Goal: Task Accomplishment & Management: Manage account settings

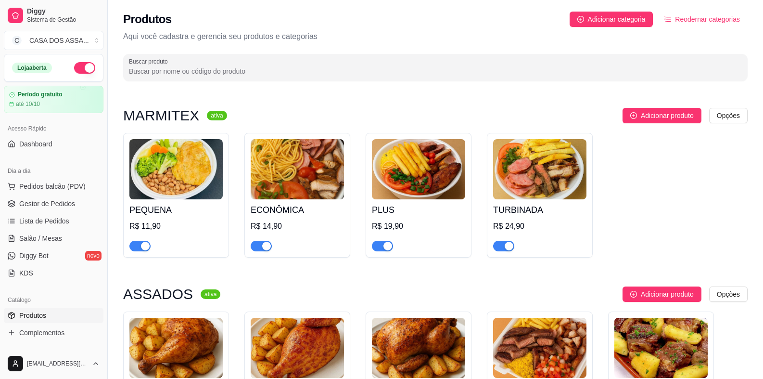
scroll to position [240, 0]
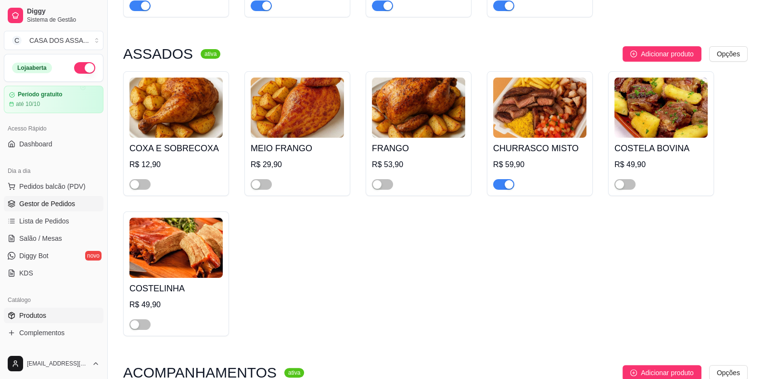
click at [35, 205] on span "Gestor de Pedidos" at bounding box center [47, 204] width 56 height 10
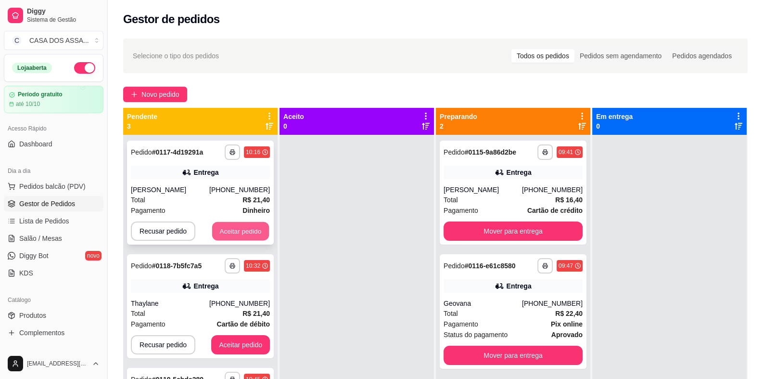
click at [237, 238] on button "Aceitar pedido" at bounding box center [240, 231] width 57 height 19
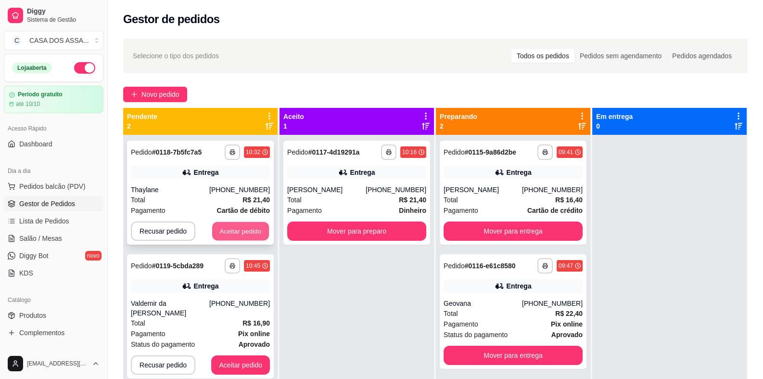
click at [252, 232] on button "Aceitar pedido" at bounding box center [240, 231] width 57 height 19
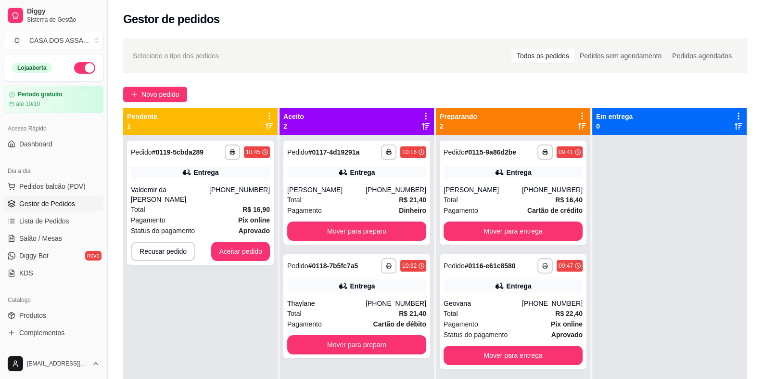
click at [252, 232] on strong "aprovado" at bounding box center [254, 231] width 31 height 8
click at [245, 264] on div "**********" at bounding box center [200, 203] width 147 height 124
click at [243, 254] on button "Aceitar pedido" at bounding box center [240, 251] width 57 height 19
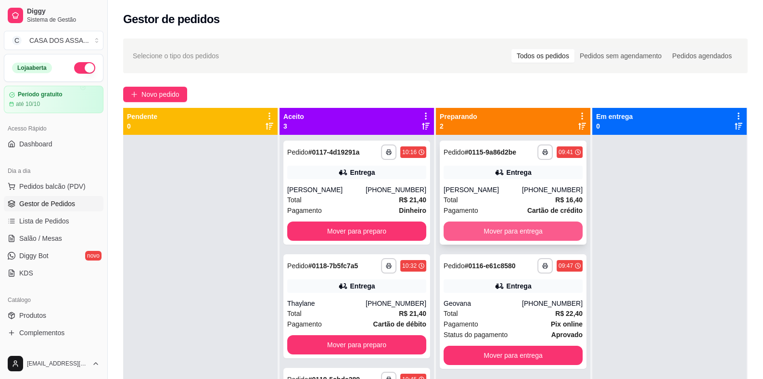
click at [508, 230] on button "Mover para entrega" at bounding box center [513, 230] width 139 height 19
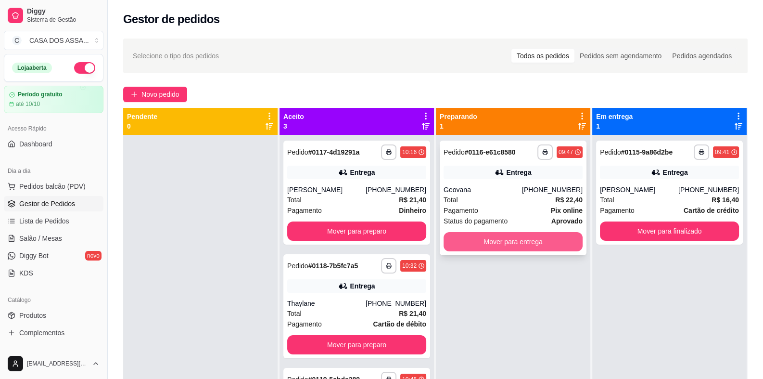
click at [512, 243] on button "Mover para entrega" at bounding box center [513, 241] width 139 height 19
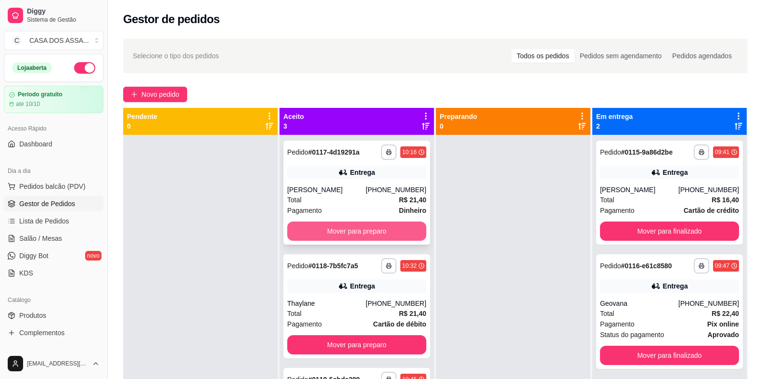
click at [383, 230] on button "Mover para preparo" at bounding box center [356, 230] width 139 height 19
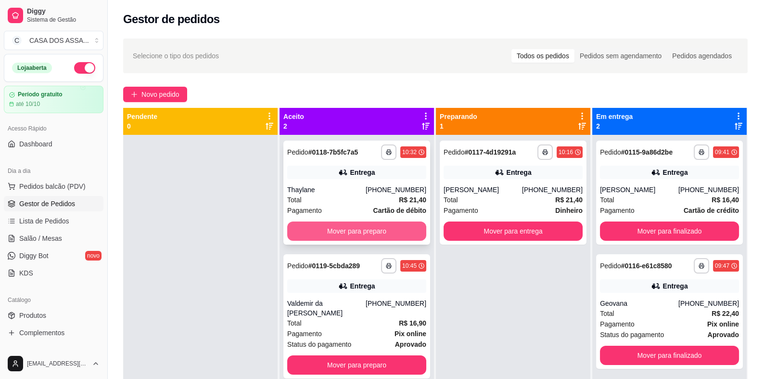
click at [377, 227] on button "Mover para preparo" at bounding box center [356, 230] width 139 height 19
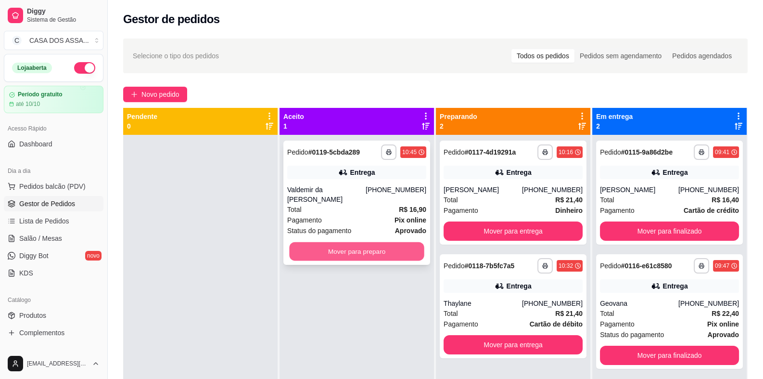
click at [380, 257] on button "Mover para preparo" at bounding box center [356, 251] width 135 height 19
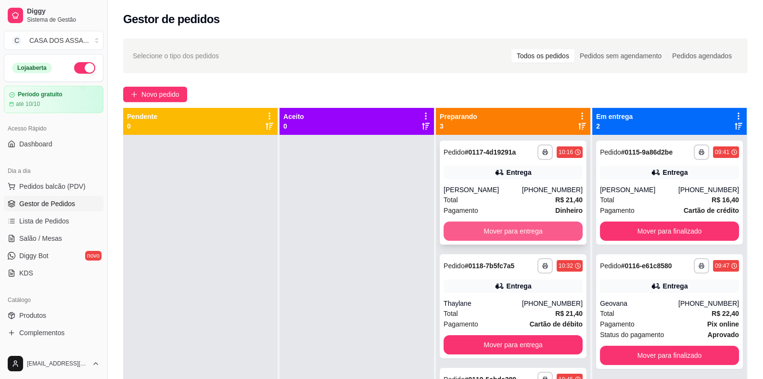
click at [524, 230] on button "Mover para entrega" at bounding box center [513, 230] width 139 height 19
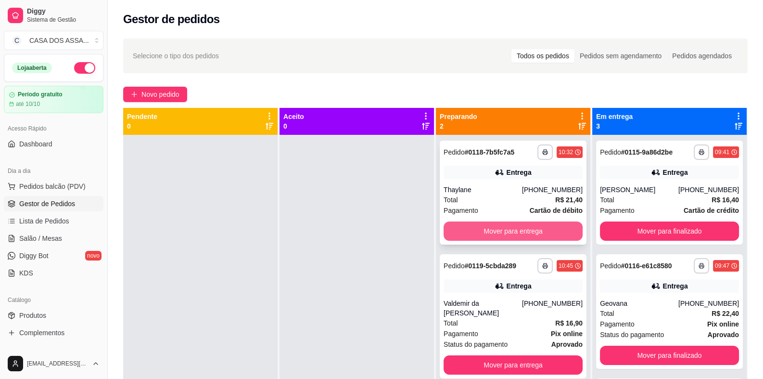
click at [529, 232] on button "Mover para entrega" at bounding box center [513, 230] width 139 height 19
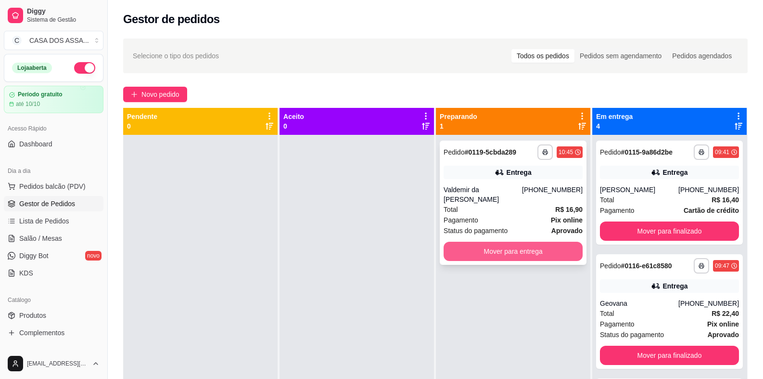
click at [528, 246] on button "Mover para entrega" at bounding box center [513, 251] width 139 height 19
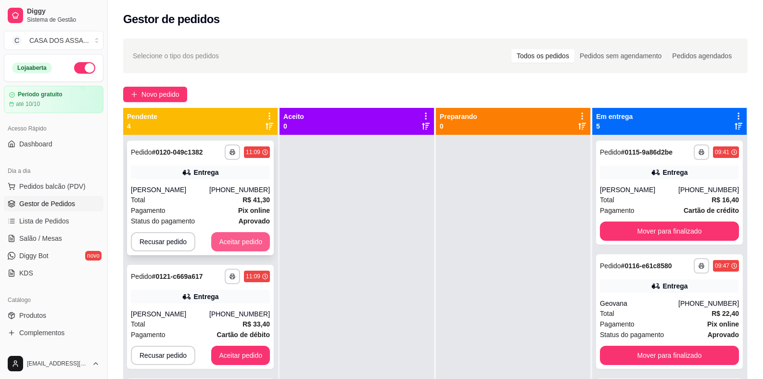
click at [226, 238] on button "Aceitar pedido" at bounding box center [240, 241] width 59 height 19
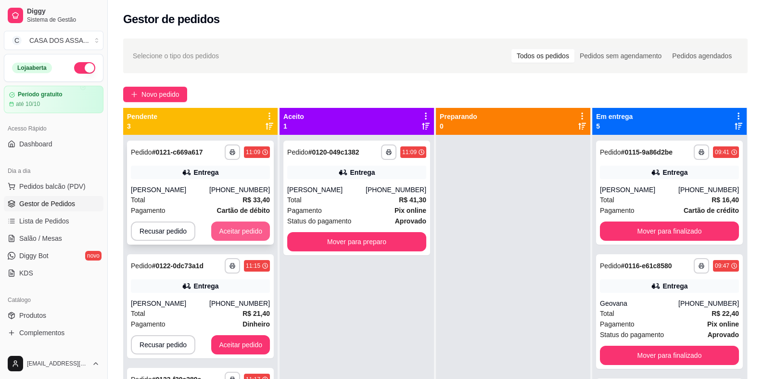
click at [241, 235] on button "Aceitar pedido" at bounding box center [240, 230] width 59 height 19
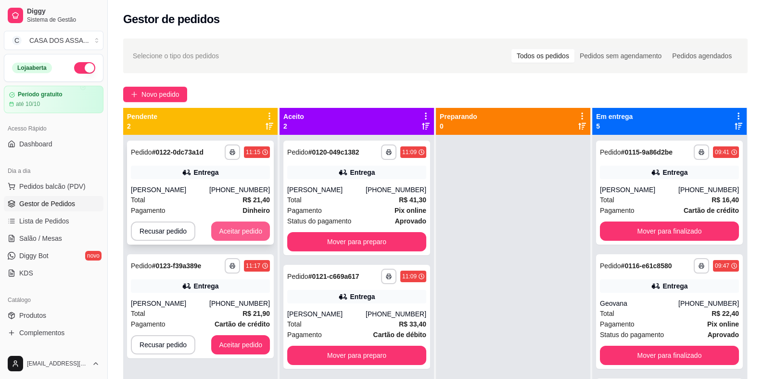
click at [243, 232] on button "Aceitar pedido" at bounding box center [240, 230] width 59 height 19
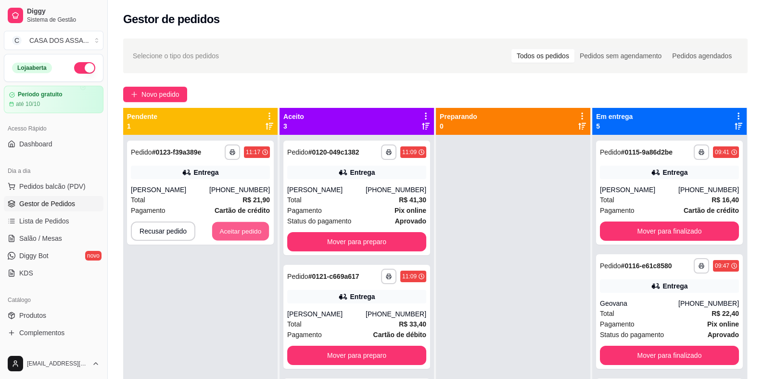
click at [243, 232] on button "Aceitar pedido" at bounding box center [240, 231] width 57 height 19
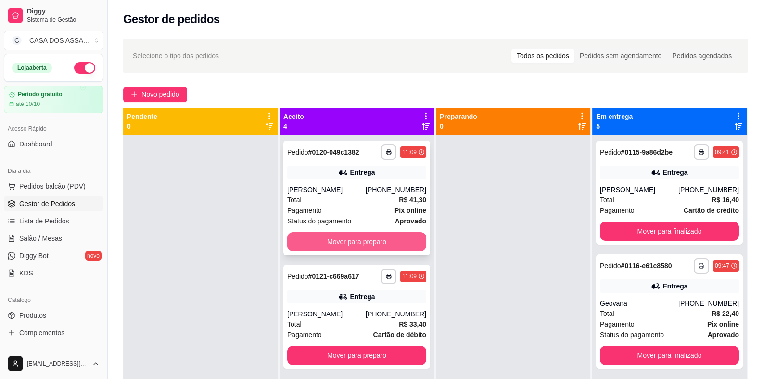
click at [384, 241] on button "Mover para preparo" at bounding box center [356, 241] width 139 height 19
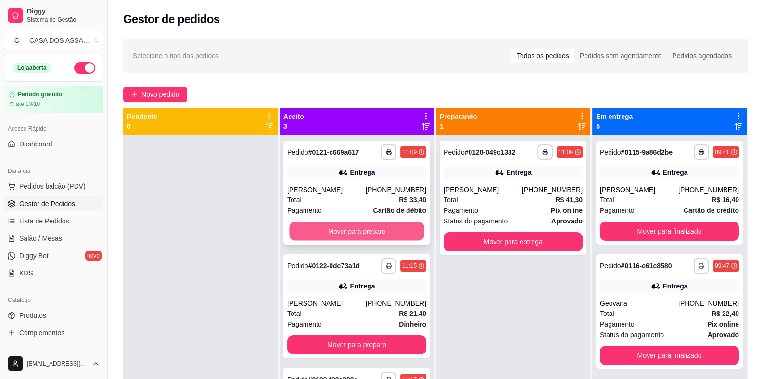
click at [390, 230] on button "Mover para preparo" at bounding box center [356, 231] width 135 height 19
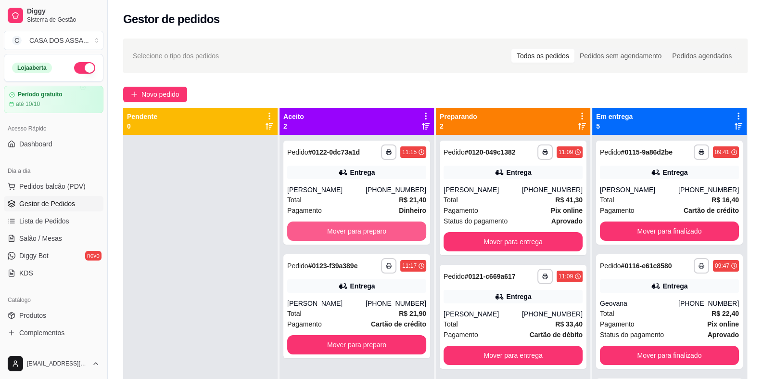
click at [390, 231] on button "Mover para preparo" at bounding box center [356, 230] width 139 height 19
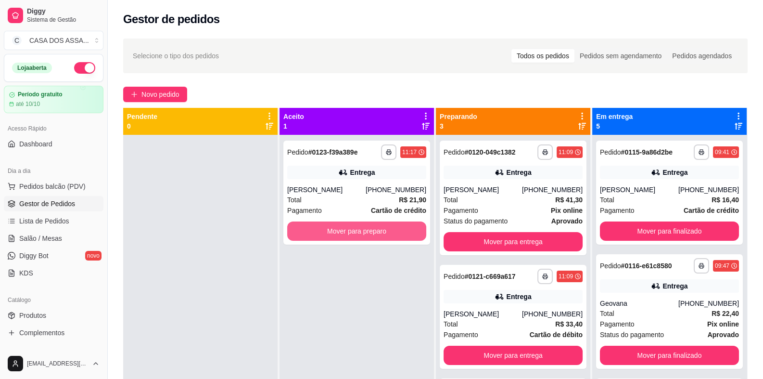
click at [390, 231] on button "Mover para preparo" at bounding box center [356, 230] width 139 height 19
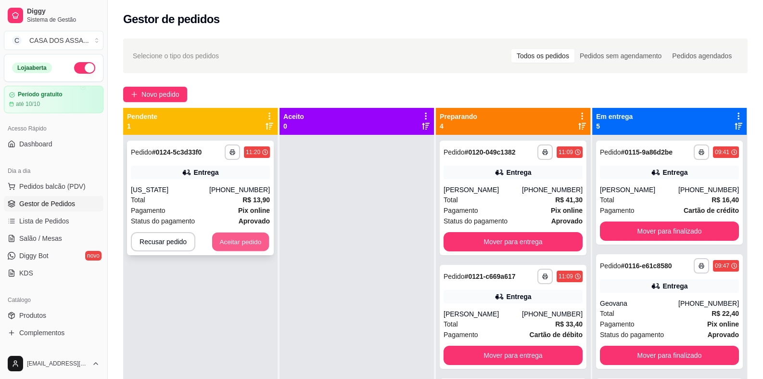
click at [243, 244] on button "Aceitar pedido" at bounding box center [240, 241] width 57 height 19
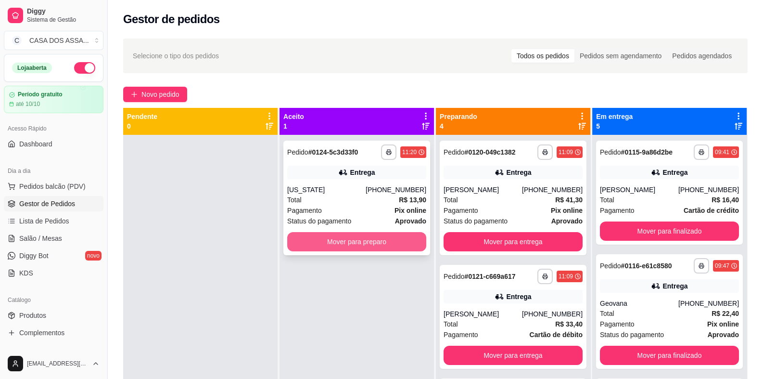
click at [351, 238] on button "Mover para preparo" at bounding box center [356, 241] width 139 height 19
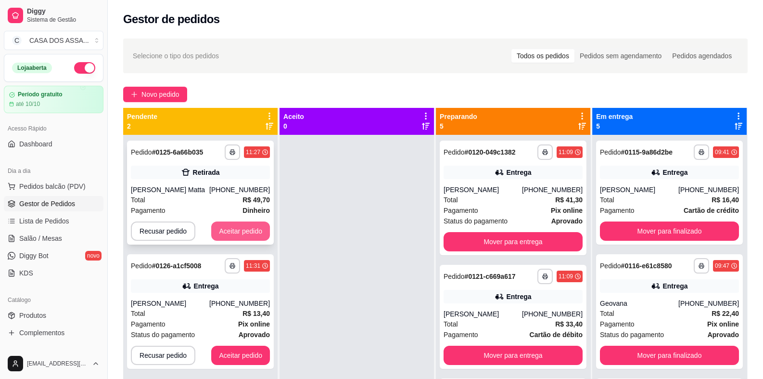
click at [234, 228] on button "Aceitar pedido" at bounding box center [240, 230] width 59 height 19
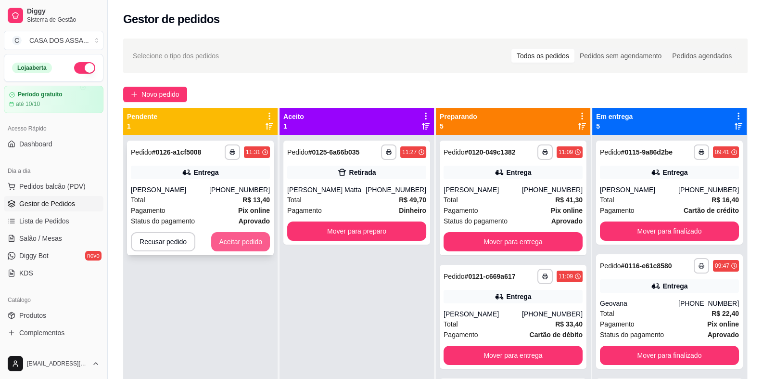
click at [245, 243] on button "Aceitar pedido" at bounding box center [240, 241] width 59 height 19
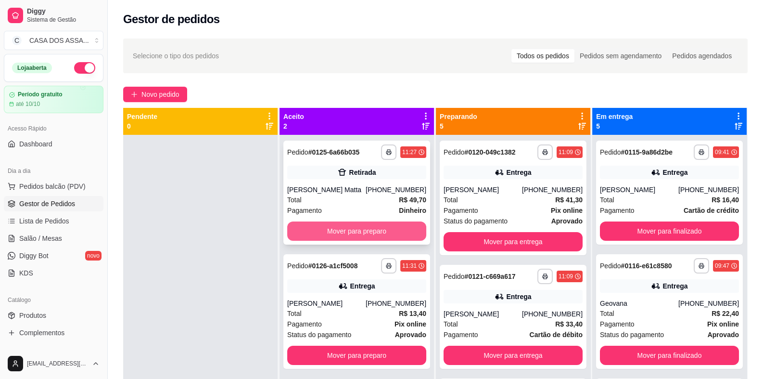
click at [371, 234] on button "Mover para preparo" at bounding box center [356, 230] width 139 height 19
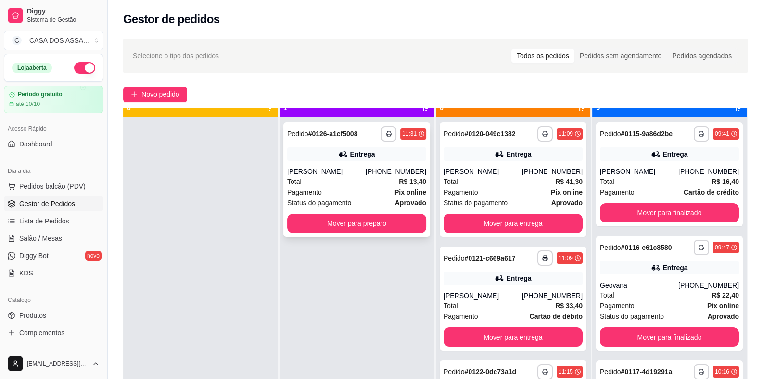
scroll to position [26, 0]
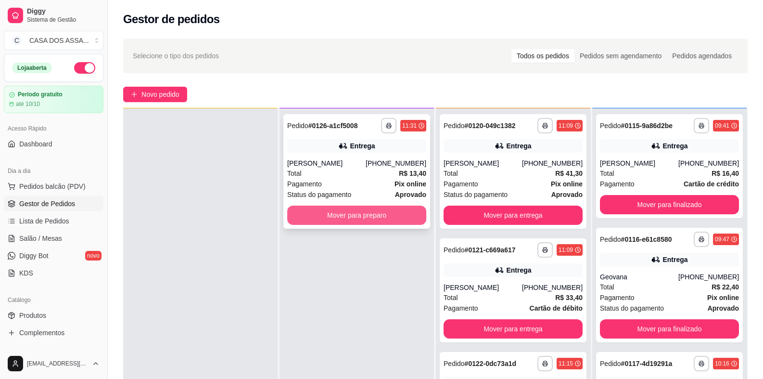
click at [373, 217] on button "Mover para preparo" at bounding box center [356, 214] width 139 height 19
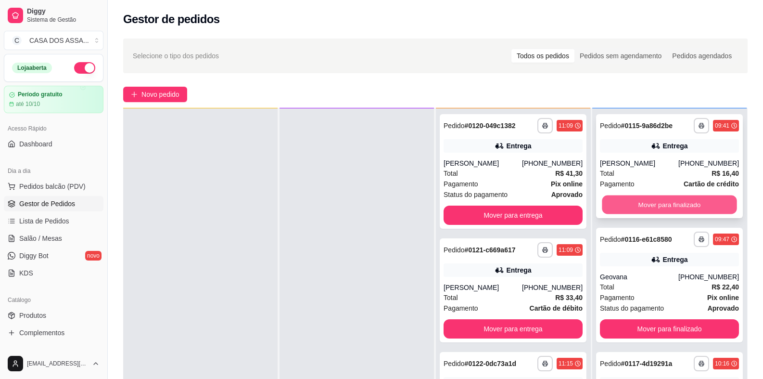
click at [667, 201] on button "Mover para finalizado" at bounding box center [669, 204] width 135 height 19
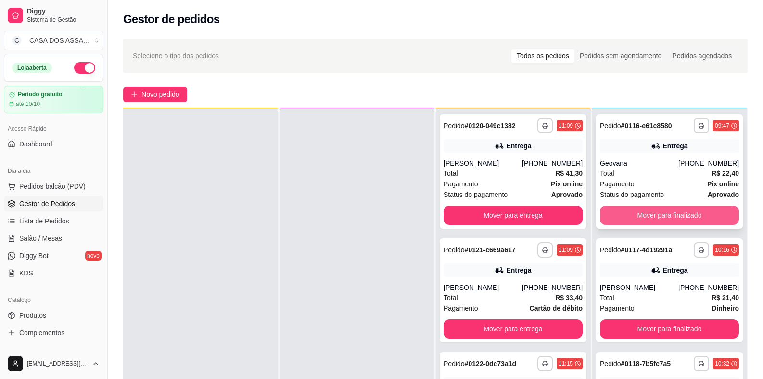
click at [659, 215] on button "Mover para finalizado" at bounding box center [669, 214] width 139 height 19
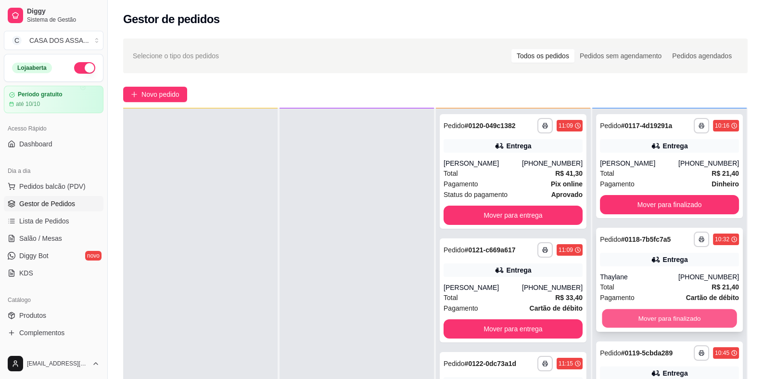
click at [663, 318] on button "Mover para finalizado" at bounding box center [669, 318] width 135 height 19
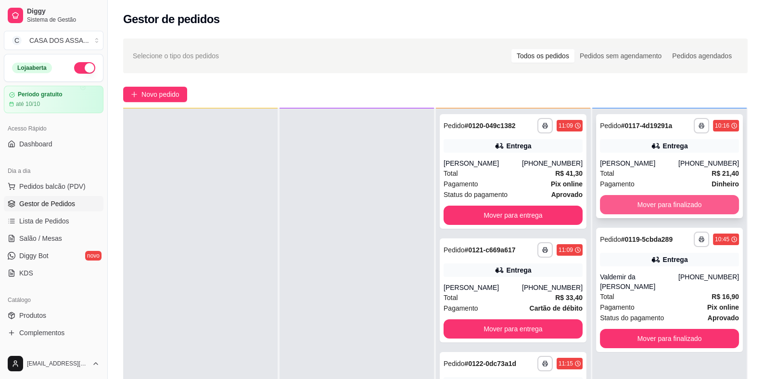
click at [676, 204] on button "Mover para finalizado" at bounding box center [669, 204] width 139 height 19
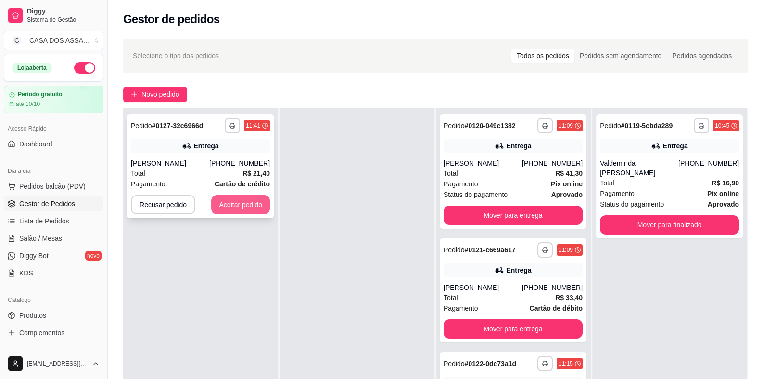
click at [256, 198] on button "Aceitar pedido" at bounding box center [240, 204] width 59 height 19
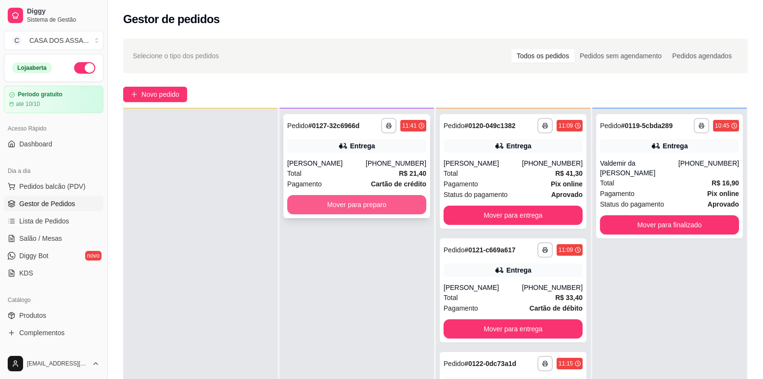
click at [400, 205] on button "Mover para preparo" at bounding box center [356, 204] width 139 height 19
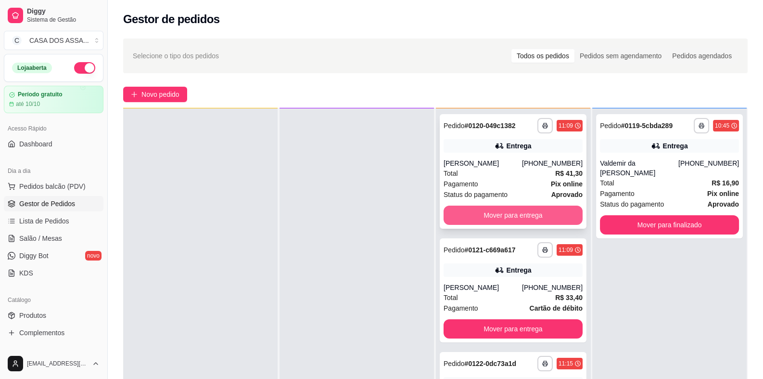
click at [524, 213] on button "Mover para entrega" at bounding box center [513, 214] width 139 height 19
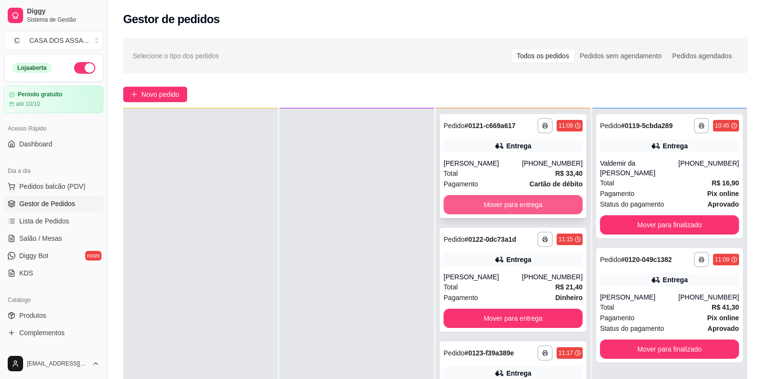
click at [505, 201] on button "Mover para entrega" at bounding box center [513, 204] width 139 height 19
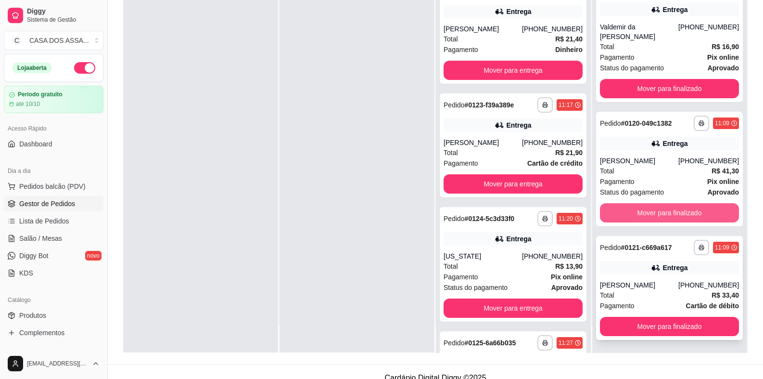
scroll to position [147, 0]
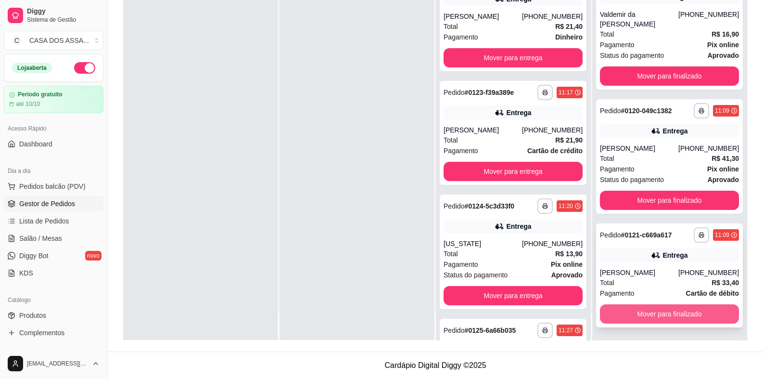
click at [664, 312] on button "Mover para finalizado" at bounding box center [669, 313] width 139 height 19
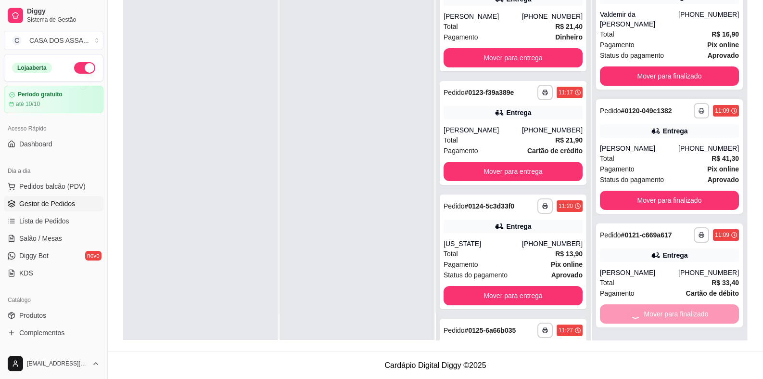
scroll to position [0, 0]
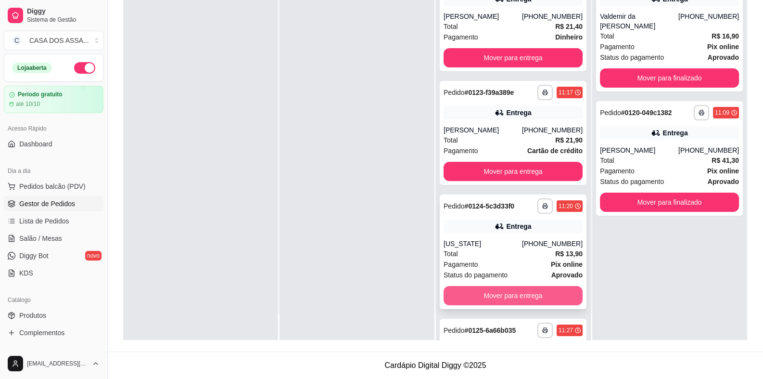
click at [508, 294] on button "Mover para entrega" at bounding box center [513, 295] width 139 height 19
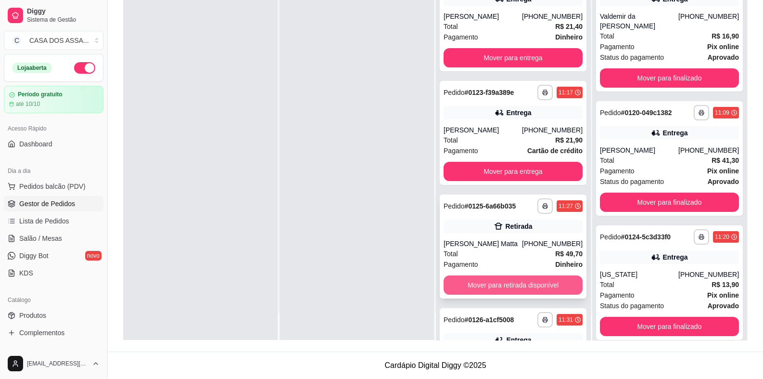
click at [508, 284] on button "Mover para retirada disponível" at bounding box center [513, 284] width 139 height 19
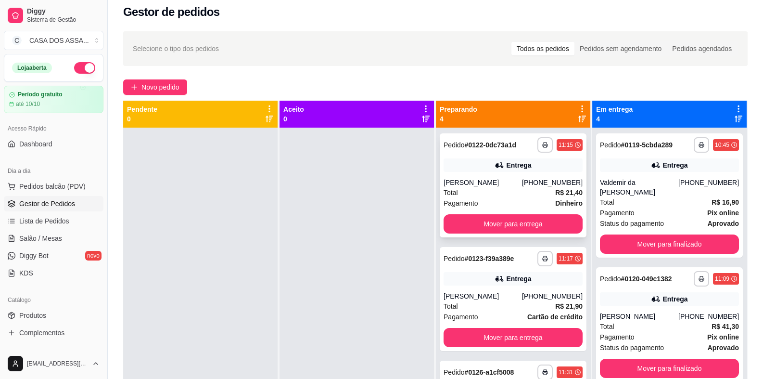
scroll to position [2, 0]
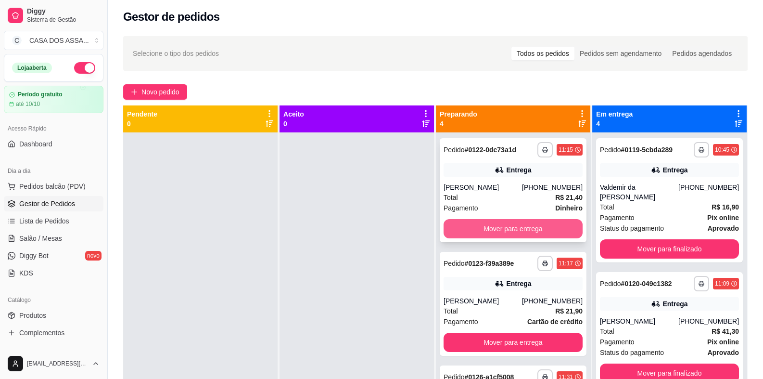
click at [507, 227] on button "Mover para entrega" at bounding box center [513, 228] width 139 height 19
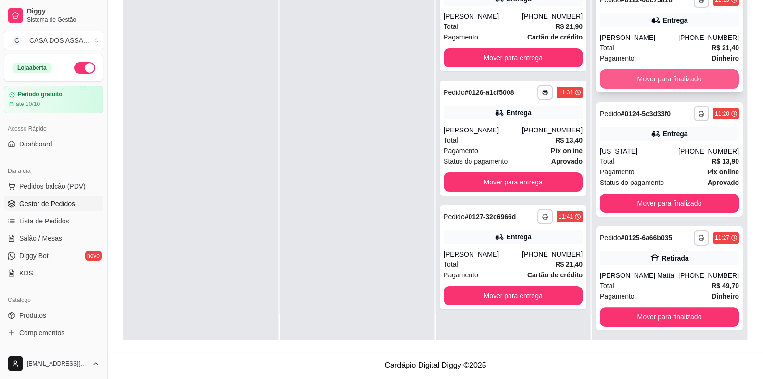
scroll to position [240, 0]
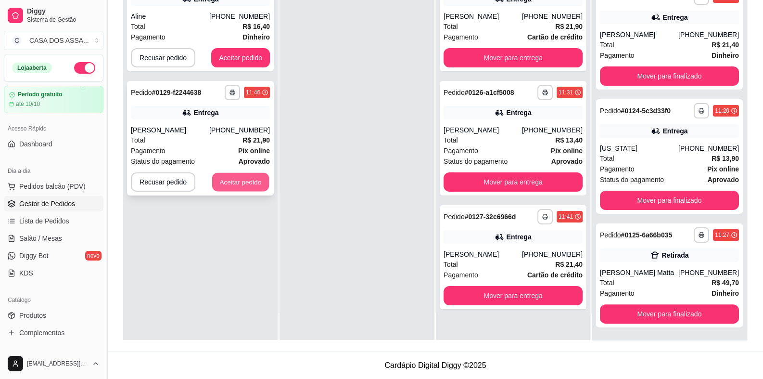
click at [236, 186] on button "Aceitar pedido" at bounding box center [240, 182] width 57 height 19
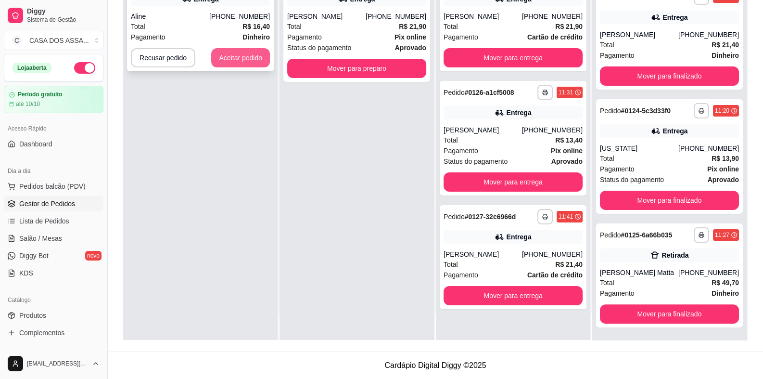
click at [241, 53] on button "Aceitar pedido" at bounding box center [240, 57] width 59 height 19
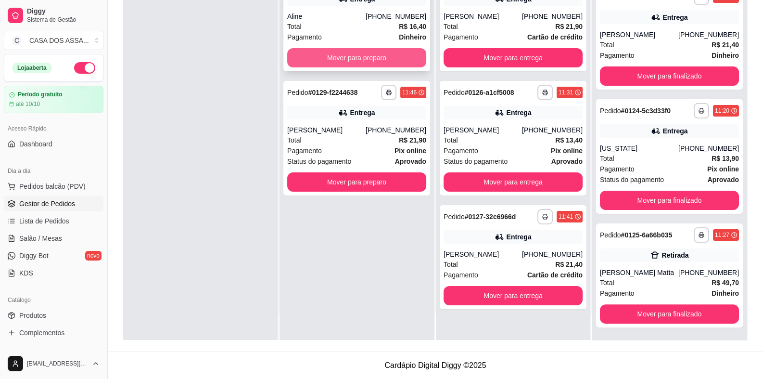
click at [362, 59] on button "Mover para preparo" at bounding box center [356, 57] width 139 height 19
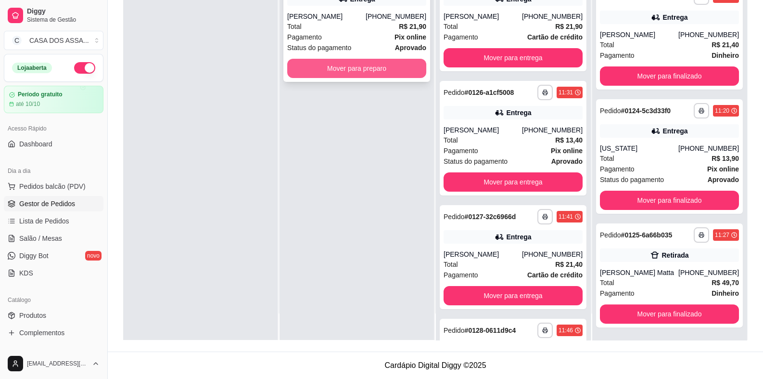
click at [351, 65] on button "Mover para preparo" at bounding box center [356, 68] width 139 height 19
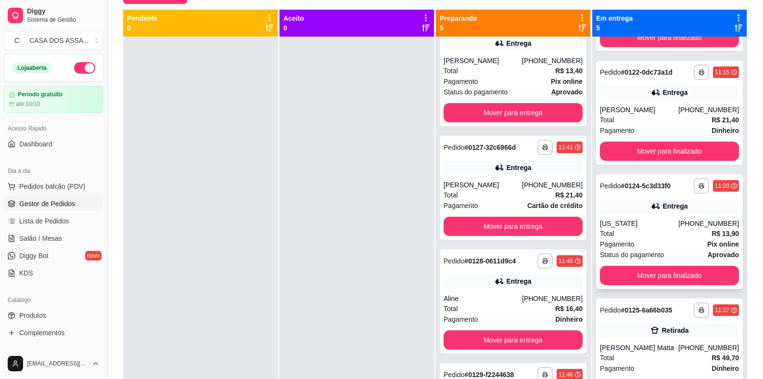
scroll to position [26, 0]
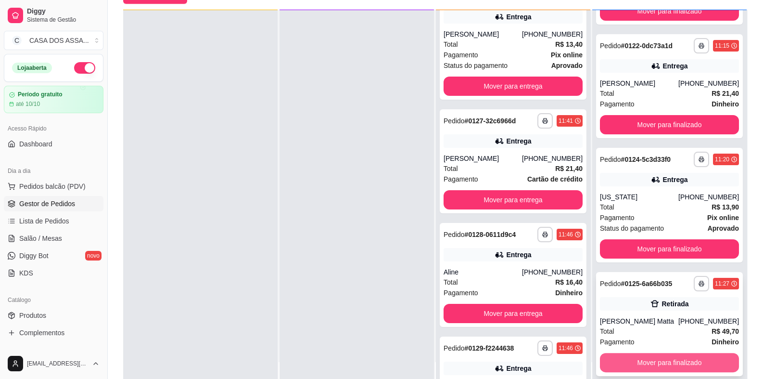
click at [654, 361] on button "Mover para finalizado" at bounding box center [669, 362] width 139 height 19
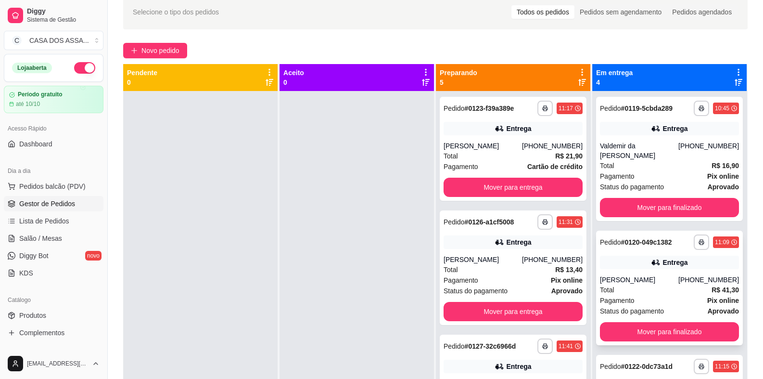
scroll to position [0, 0]
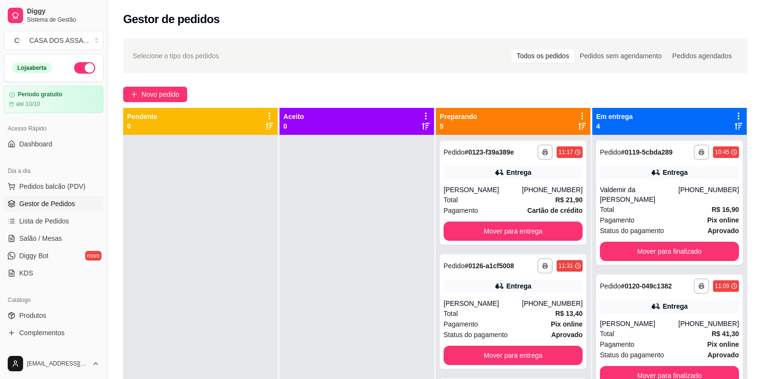
click at [190, 21] on h2 "Gestor de pedidos" at bounding box center [171, 19] width 97 height 15
click at [412, 98] on div "Novo pedido" at bounding box center [435, 94] width 625 height 15
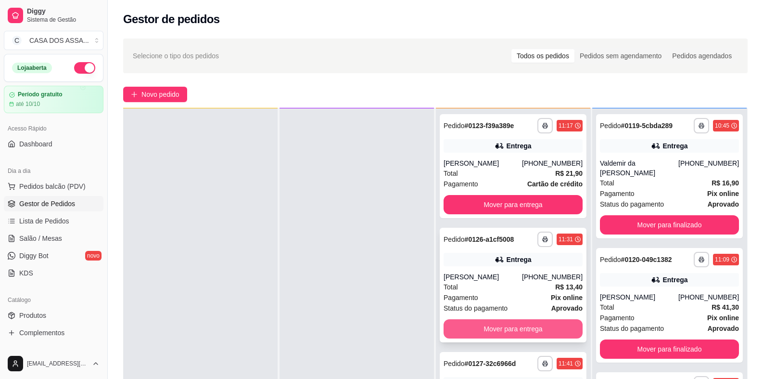
click at [498, 329] on button "Mover para entrega" at bounding box center [513, 328] width 139 height 19
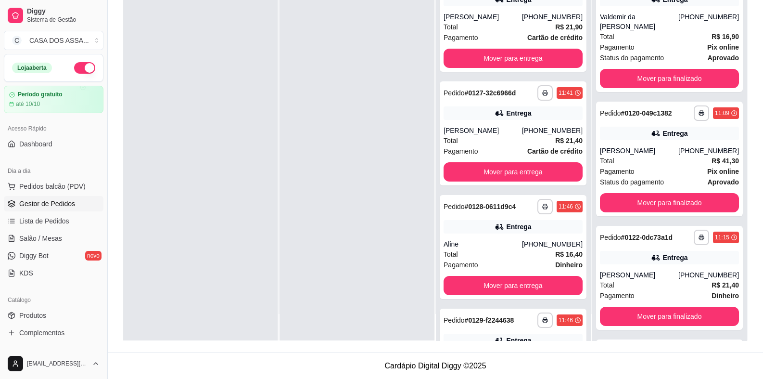
scroll to position [147, 0]
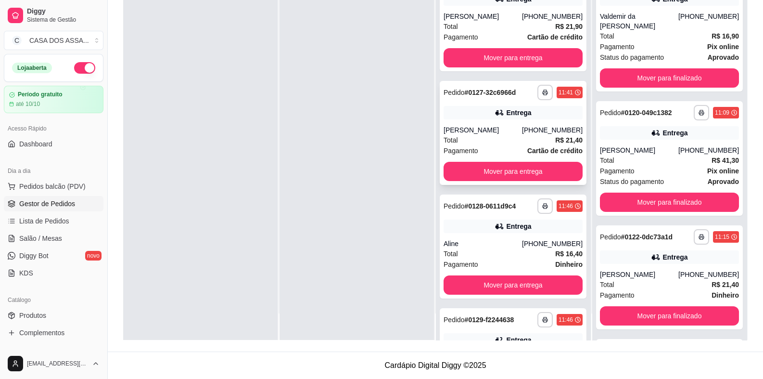
click at [494, 119] on div "**********" at bounding box center [513, 133] width 147 height 104
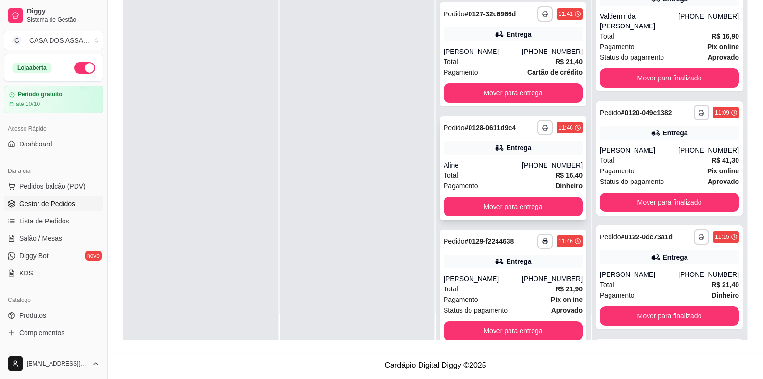
scroll to position [95, 0]
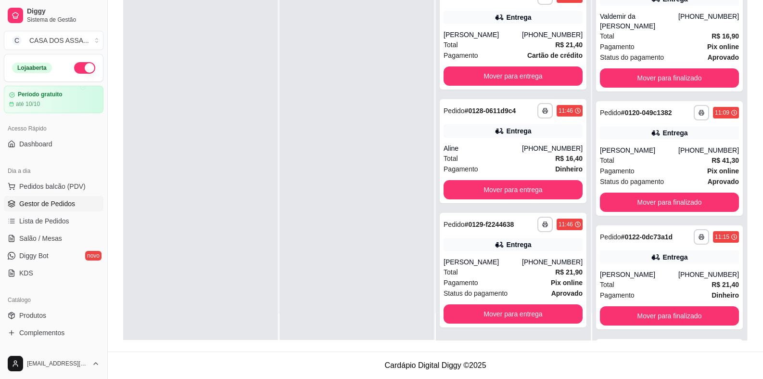
drag, startPoint x: 358, startPoint y: 221, endPoint x: 351, endPoint y: 240, distance: 19.8
click at [358, 221] on div at bounding box center [357, 151] width 154 height 379
drag, startPoint x: 607, startPoint y: 366, endPoint x: 683, endPoint y: 334, distance: 82.2
click at [683, 334] on div "**********" at bounding box center [669, 151] width 154 height 379
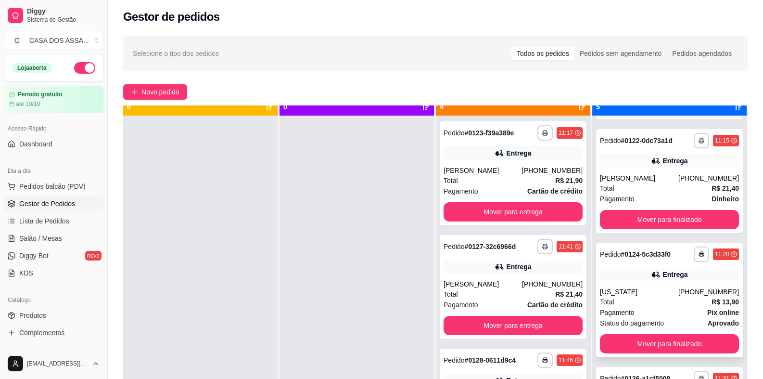
scroll to position [26, 0]
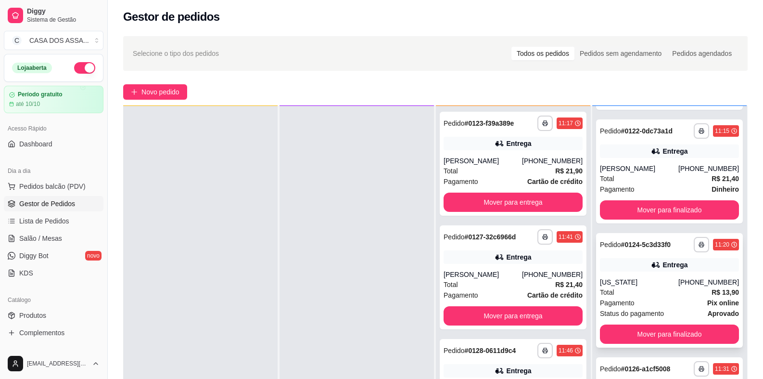
click at [635, 247] on strong "# 0124-5c3d33f0" at bounding box center [646, 245] width 50 height 8
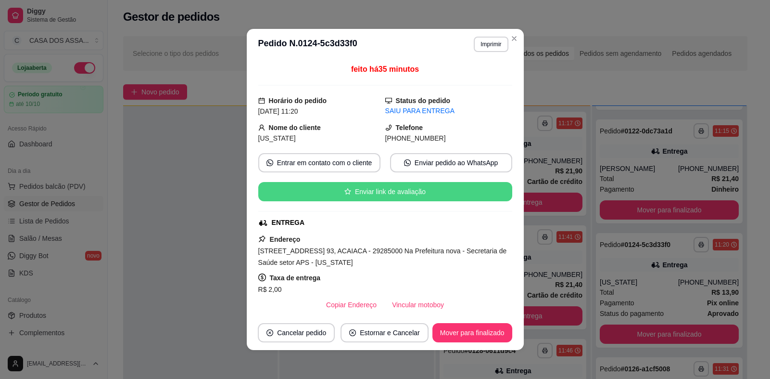
click at [375, 192] on button "Enviar link de avaliação" at bounding box center [385, 191] width 254 height 19
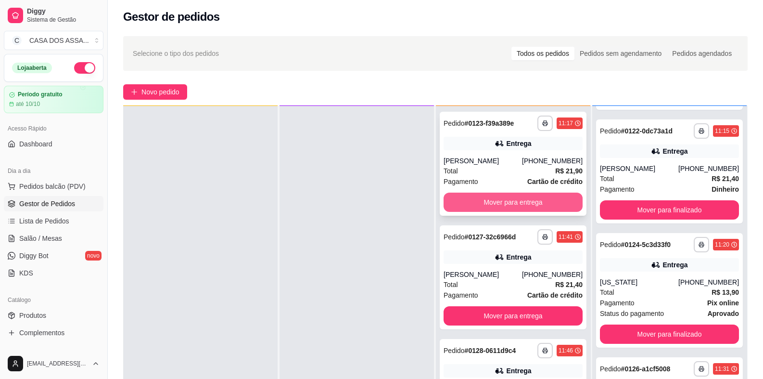
click at [492, 201] on button "Mover para entrega" at bounding box center [513, 201] width 139 height 19
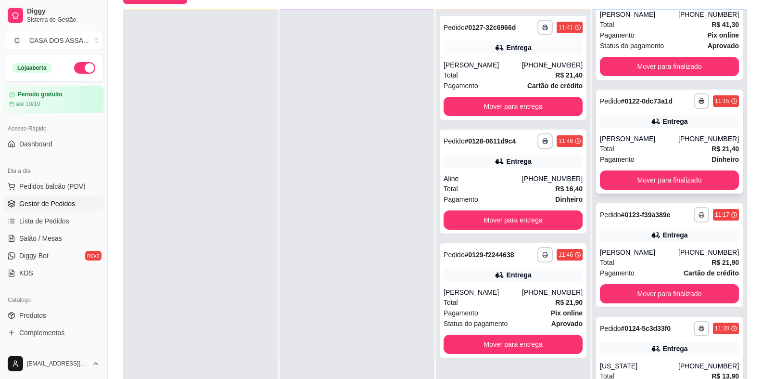
scroll to position [154, 0]
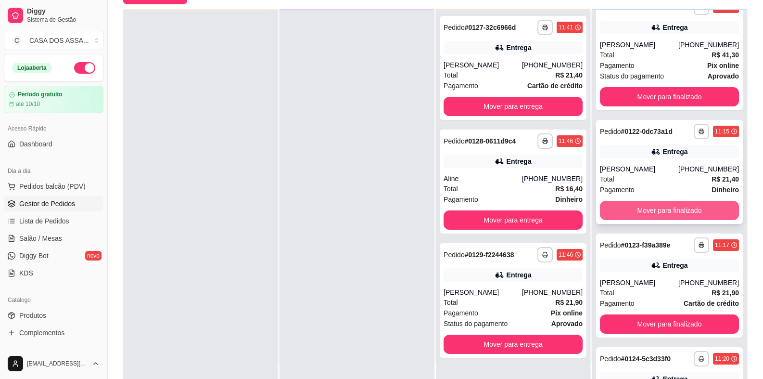
click at [655, 212] on button "Mover para finalizado" at bounding box center [669, 210] width 139 height 19
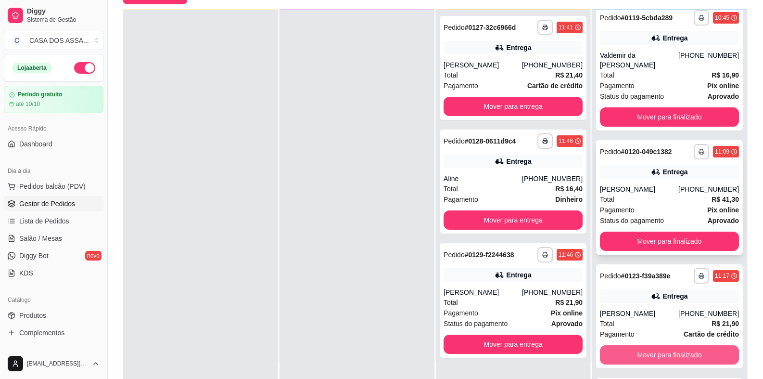
scroll to position [10, 0]
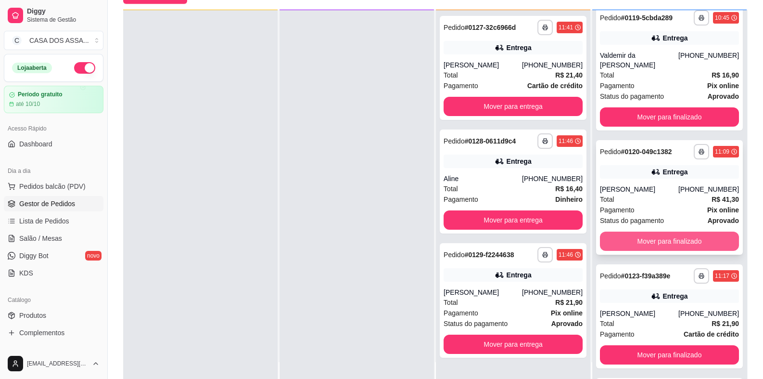
click at [658, 240] on button "Mover para finalizado" at bounding box center [669, 240] width 139 height 19
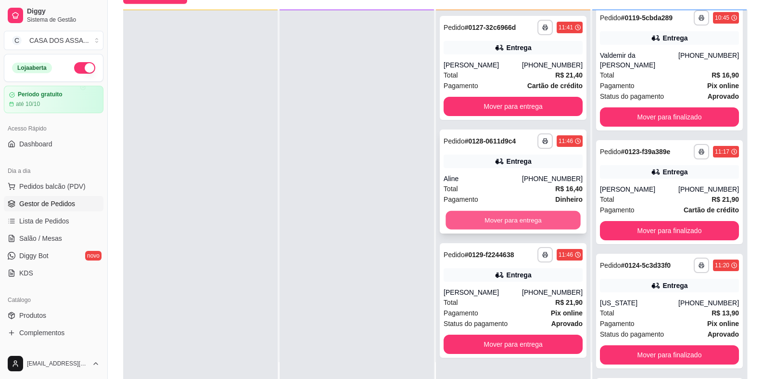
click at [523, 221] on button "Mover para entrega" at bounding box center [513, 220] width 135 height 19
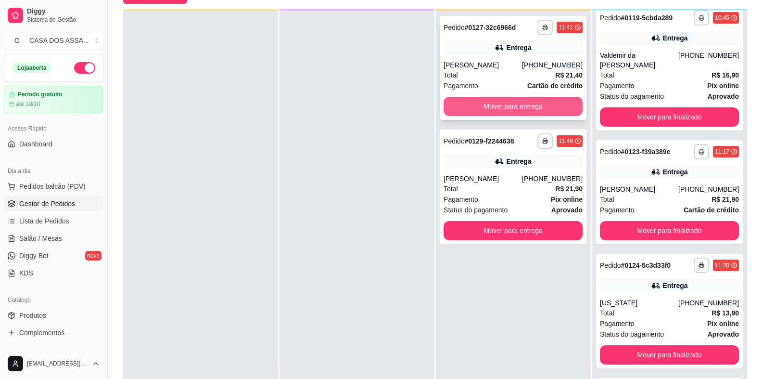
scroll to position [0, 0]
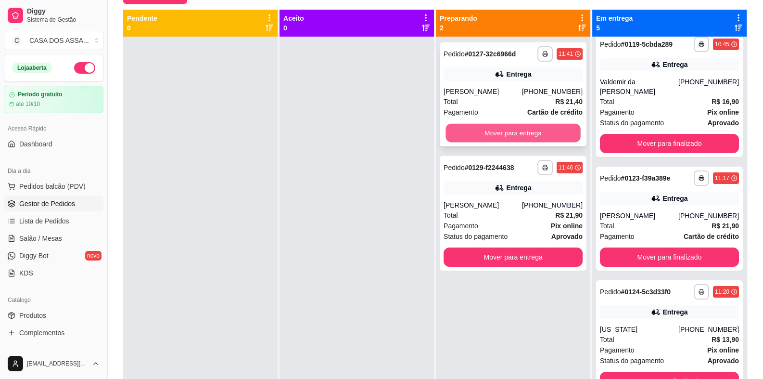
click at [518, 128] on button "Mover para entrega" at bounding box center [513, 133] width 135 height 19
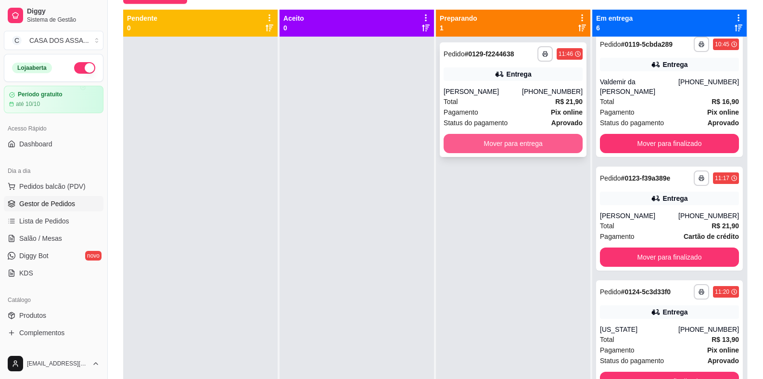
click at [524, 151] on button "Mover para entrega" at bounding box center [513, 143] width 139 height 19
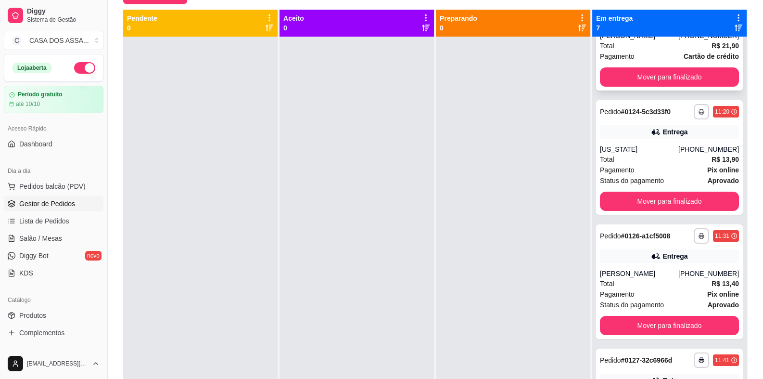
scroll to position [192, 0]
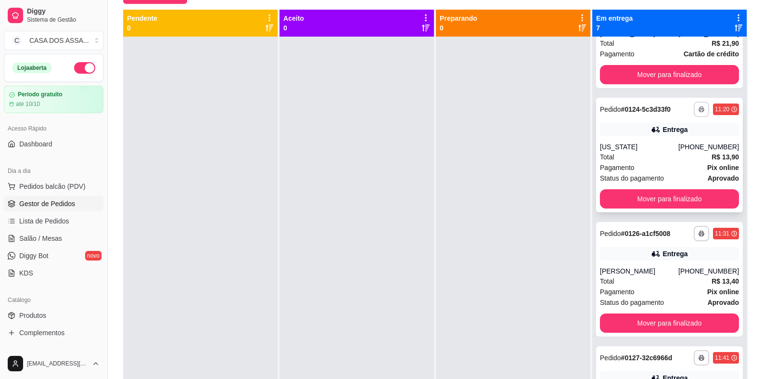
click at [699, 109] on icon "button" at bounding box center [701, 110] width 5 height 2
click at [664, 143] on button "IMPRESSORA" at bounding box center [661, 142] width 67 height 15
click at [688, 198] on button "Mover para finalizado" at bounding box center [669, 198] width 139 height 19
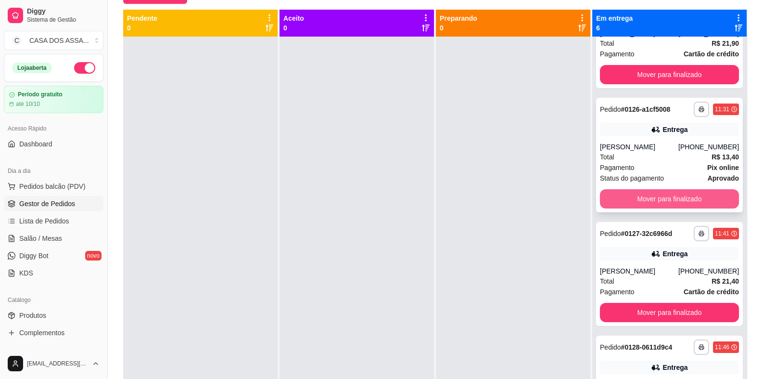
click at [668, 200] on button "Mover para finalizado" at bounding box center [669, 198] width 139 height 19
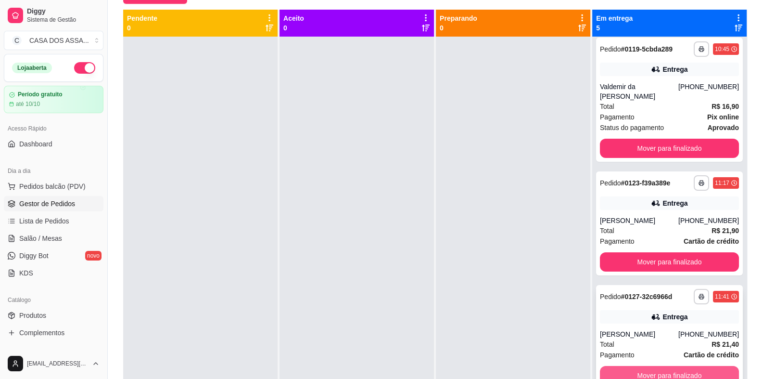
scroll to position [0, 0]
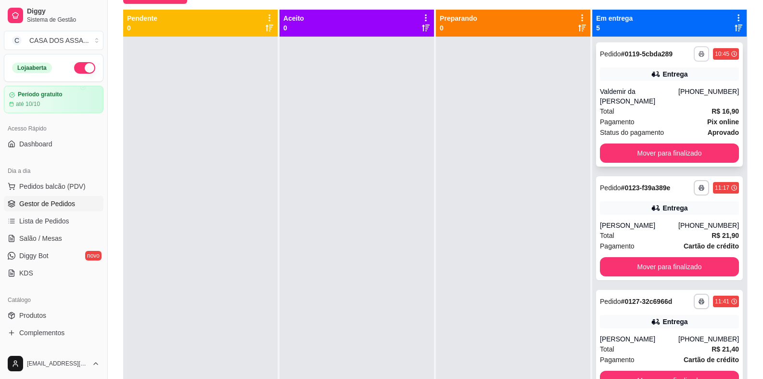
click at [700, 56] on rect "button" at bounding box center [701, 55] width 3 height 2
click at [659, 122] on div "Pagamento Pix online" at bounding box center [669, 121] width 139 height 11
click at [685, 153] on button "Mover para finalizado" at bounding box center [669, 153] width 135 height 19
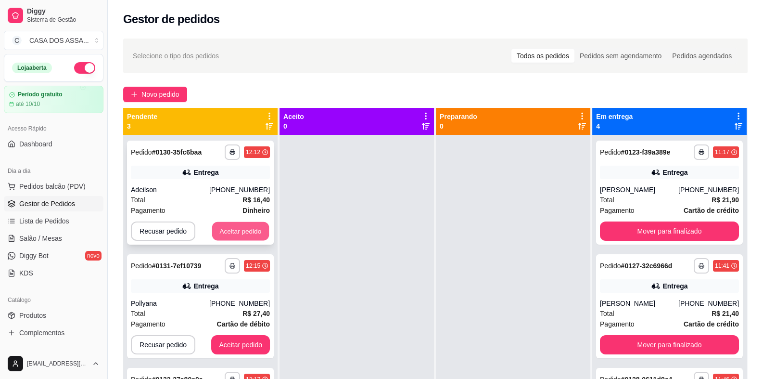
click at [238, 233] on button "Aceitar pedido" at bounding box center [240, 231] width 57 height 19
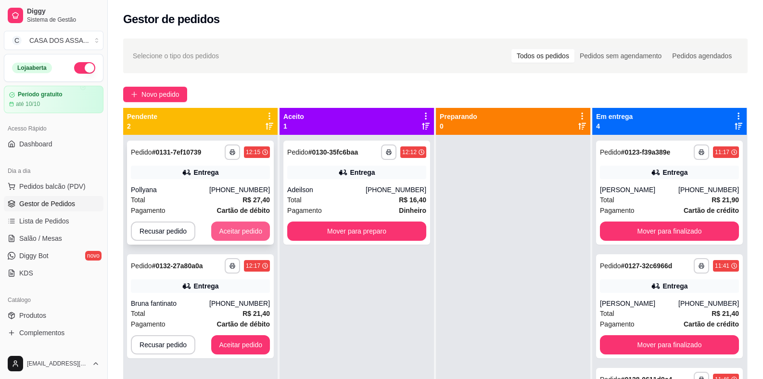
click at [239, 232] on button "Aceitar pedido" at bounding box center [240, 230] width 59 height 19
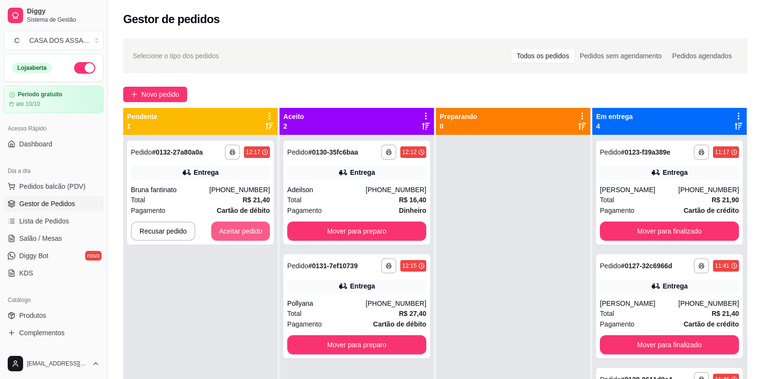
click at [239, 232] on button "Aceitar pedido" at bounding box center [240, 230] width 59 height 19
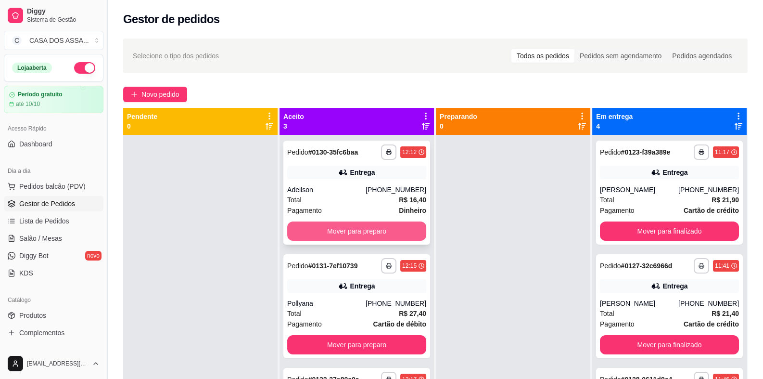
click at [364, 232] on button "Mover para preparo" at bounding box center [356, 230] width 139 height 19
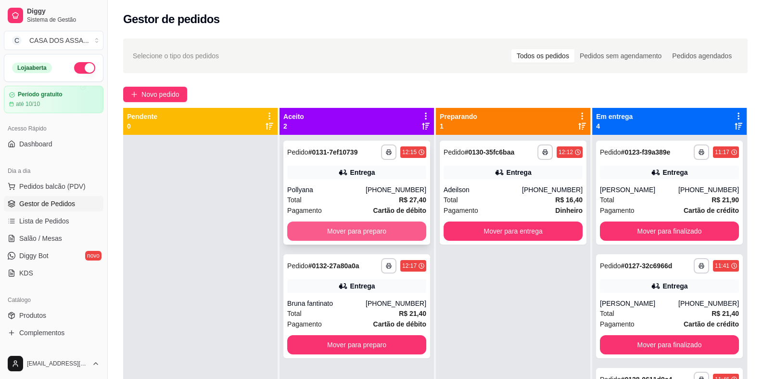
click at [382, 232] on button "Mover para preparo" at bounding box center [356, 230] width 139 height 19
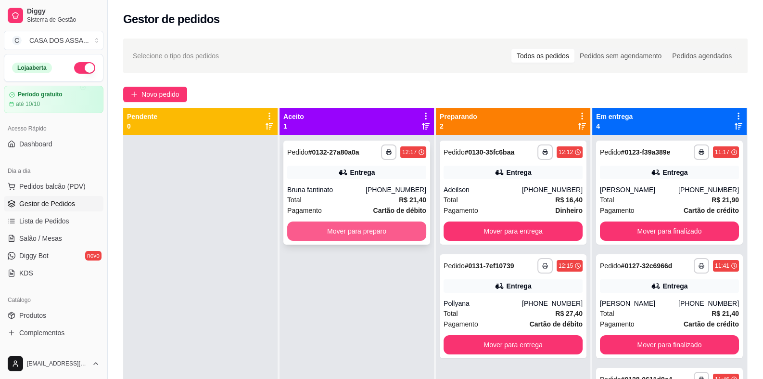
click at [385, 230] on button "Mover para preparo" at bounding box center [356, 230] width 139 height 19
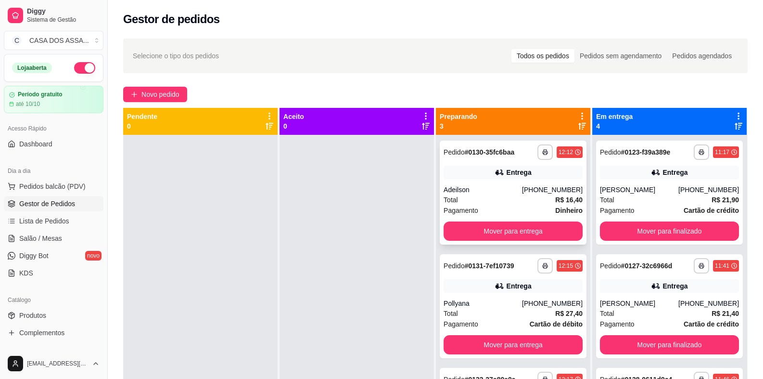
click at [495, 241] on div "**********" at bounding box center [513, 193] width 147 height 104
click at [506, 227] on button "Mover para entrega" at bounding box center [513, 230] width 139 height 19
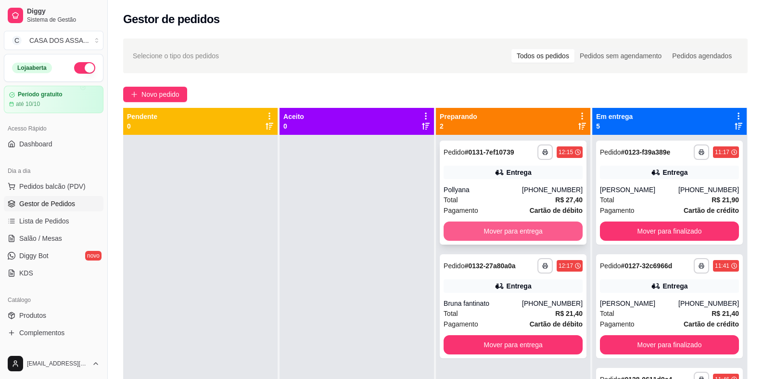
click at [510, 232] on button "Mover para entrega" at bounding box center [513, 230] width 139 height 19
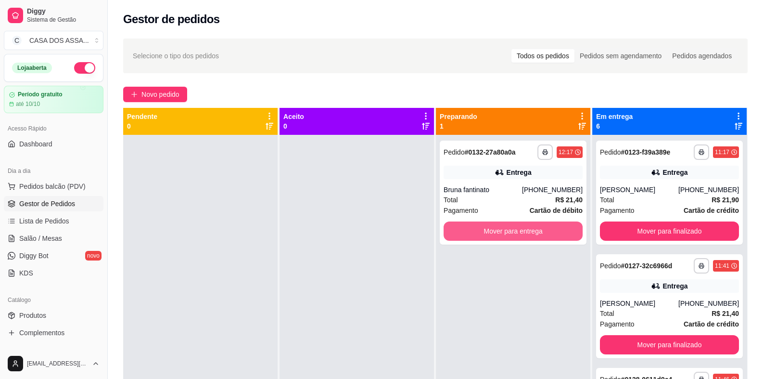
click at [511, 232] on button "Mover para entrega" at bounding box center [513, 230] width 139 height 19
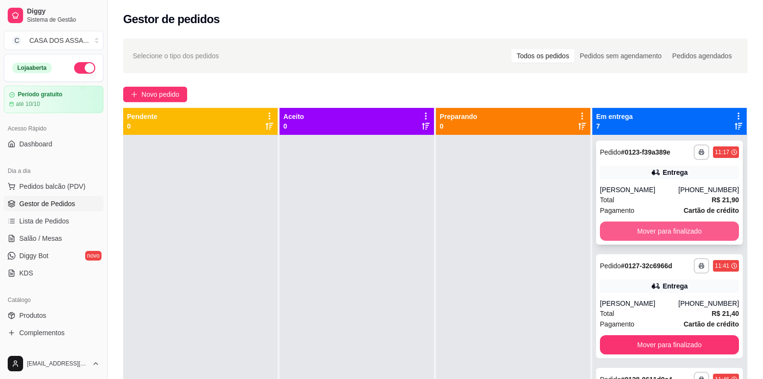
click at [666, 231] on button "Mover para finalizado" at bounding box center [669, 230] width 139 height 19
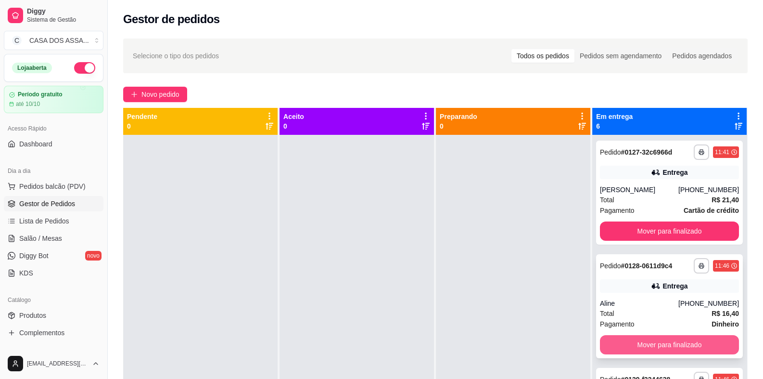
click at [650, 343] on button "Mover para finalizado" at bounding box center [669, 344] width 139 height 19
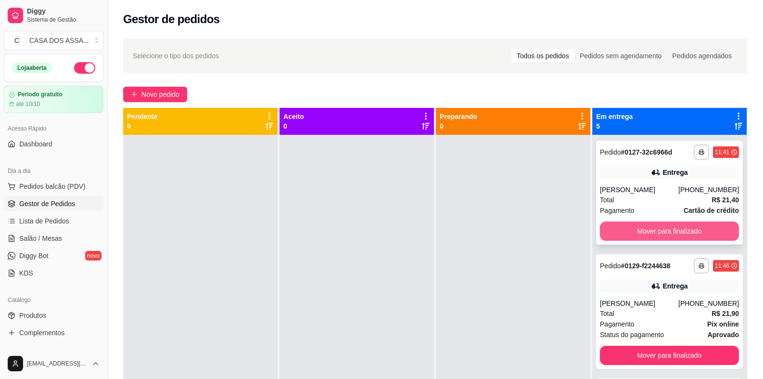
click at [675, 228] on button "Mover para finalizado" at bounding box center [669, 230] width 139 height 19
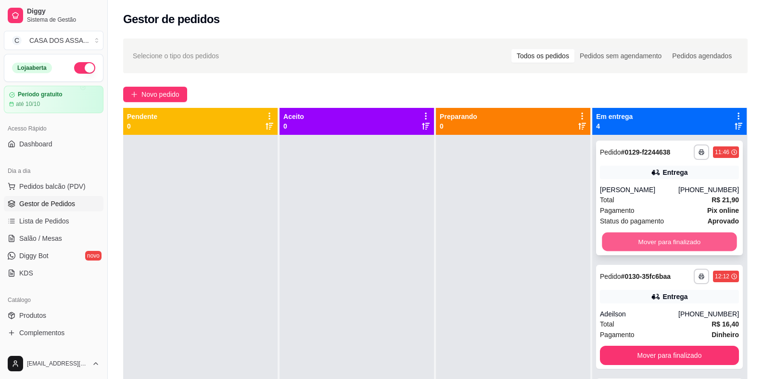
click at [668, 239] on button "Mover para finalizado" at bounding box center [669, 241] width 135 height 19
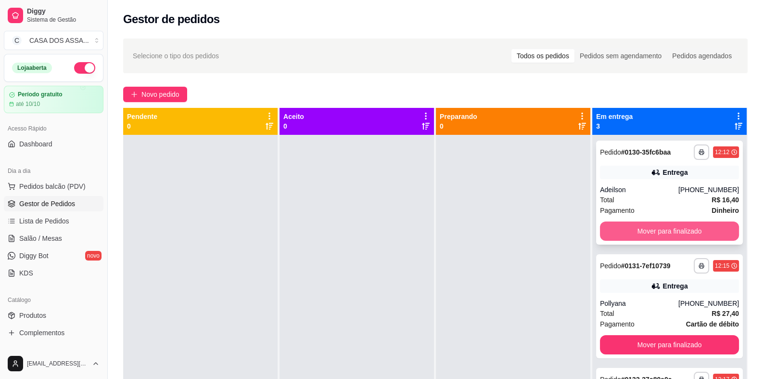
click at [655, 232] on button "Mover para finalizado" at bounding box center [669, 230] width 139 height 19
click at [652, 235] on button "Mover para finalizado" at bounding box center [669, 230] width 139 height 19
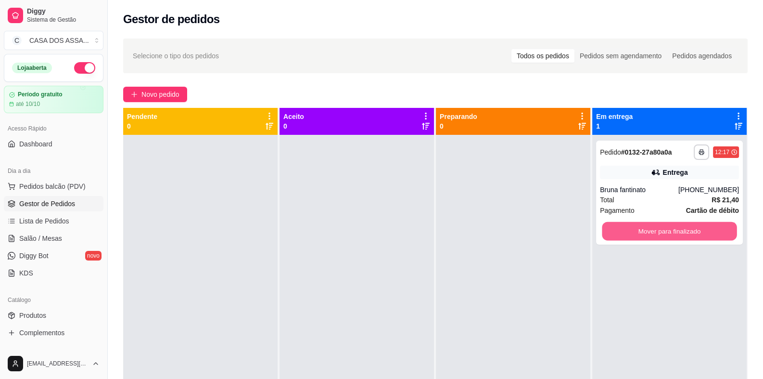
click at [652, 235] on button "Mover para finalizado" at bounding box center [669, 231] width 135 height 19
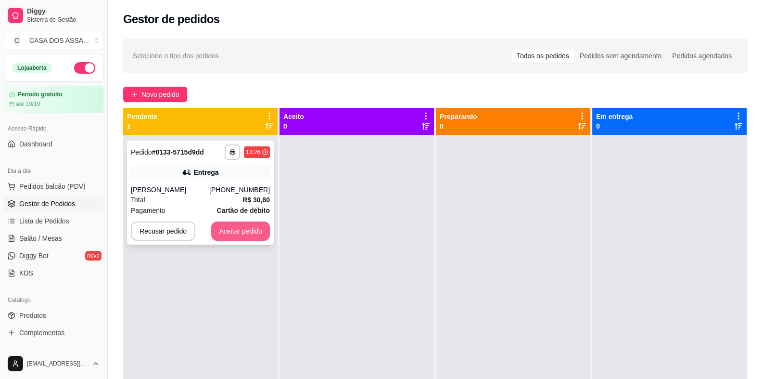
click at [245, 229] on button "Aceitar pedido" at bounding box center [240, 230] width 59 height 19
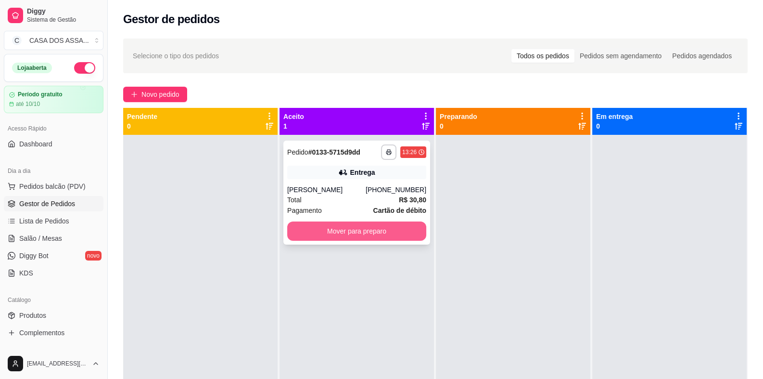
click at [351, 233] on button "Mover para preparo" at bounding box center [356, 230] width 139 height 19
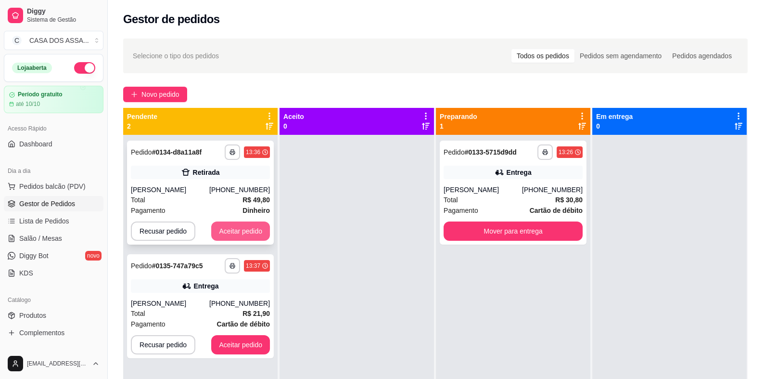
click at [247, 230] on button "Aceitar pedido" at bounding box center [240, 230] width 59 height 19
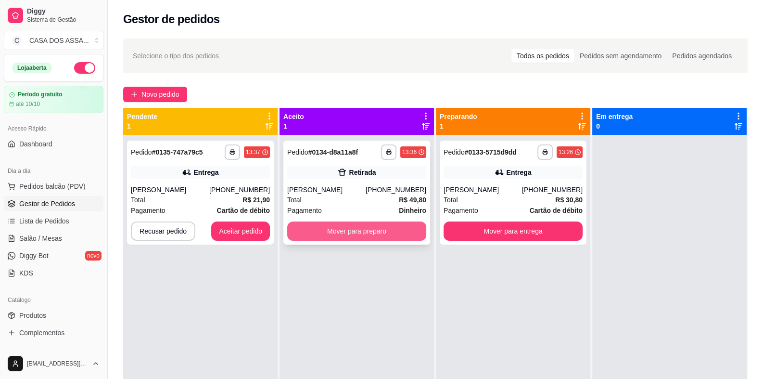
click at [349, 232] on button "Mover para preparo" at bounding box center [356, 230] width 139 height 19
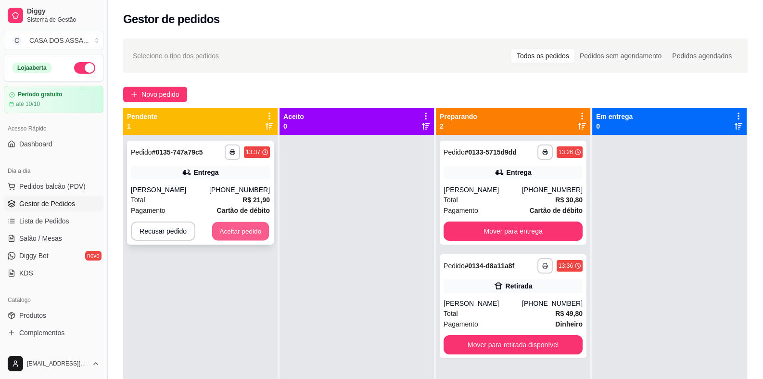
click at [255, 232] on button "Aceitar pedido" at bounding box center [240, 231] width 57 height 19
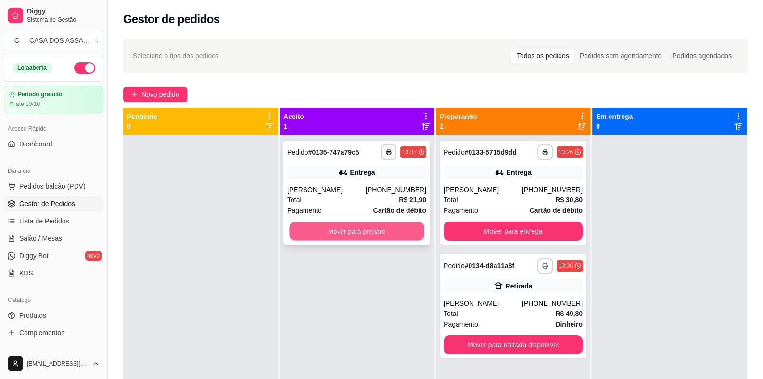
click at [334, 237] on button "Mover para preparo" at bounding box center [356, 231] width 135 height 19
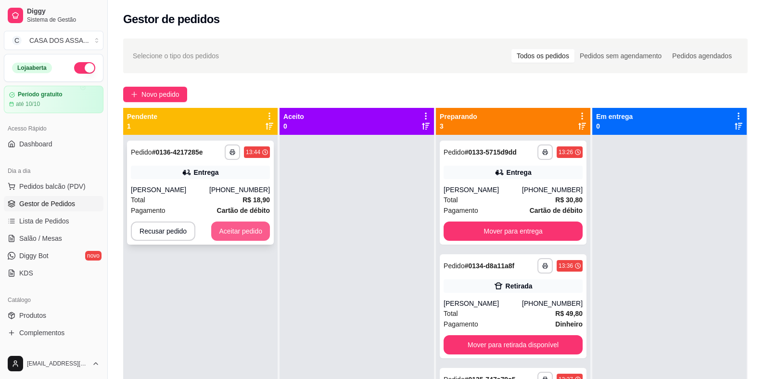
click at [237, 233] on button "Aceitar pedido" at bounding box center [240, 230] width 59 height 19
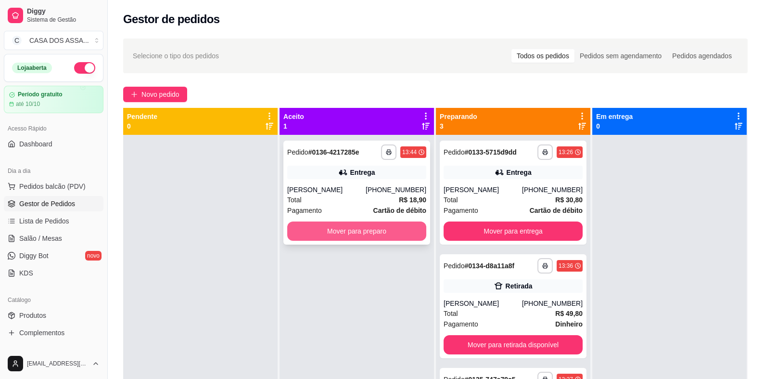
click at [363, 232] on button "Mover para preparo" at bounding box center [356, 230] width 139 height 19
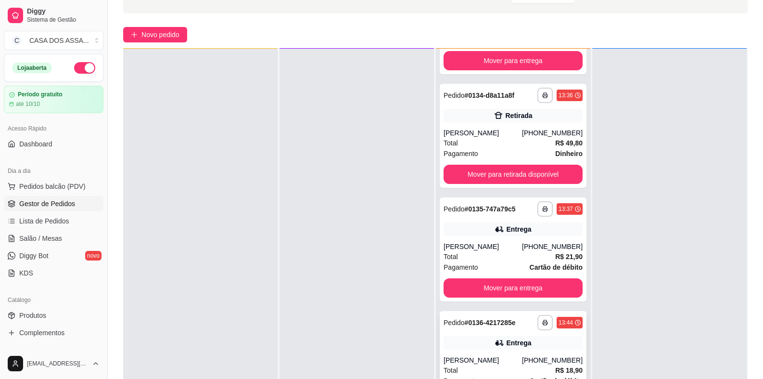
scroll to position [147, 0]
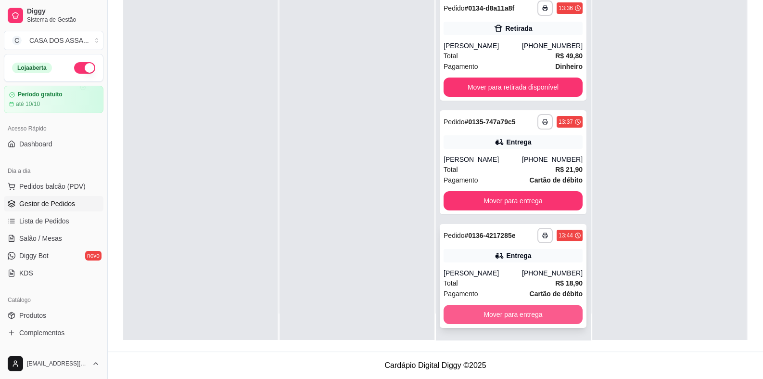
click at [531, 314] on button "Mover para entrega" at bounding box center [513, 314] width 139 height 19
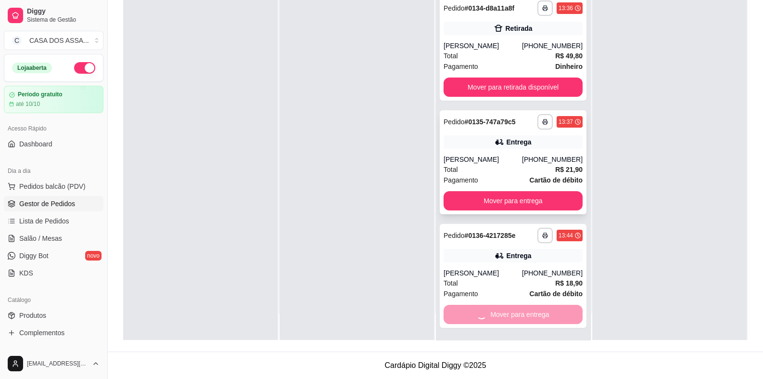
scroll to position [0, 0]
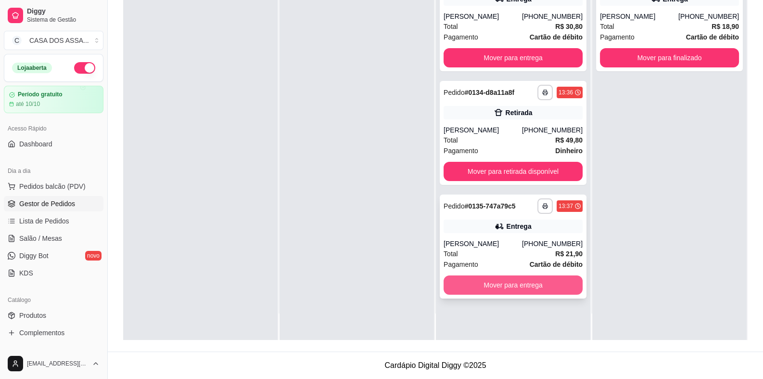
click at [524, 285] on button "Mover para entrega" at bounding box center [513, 284] width 139 height 19
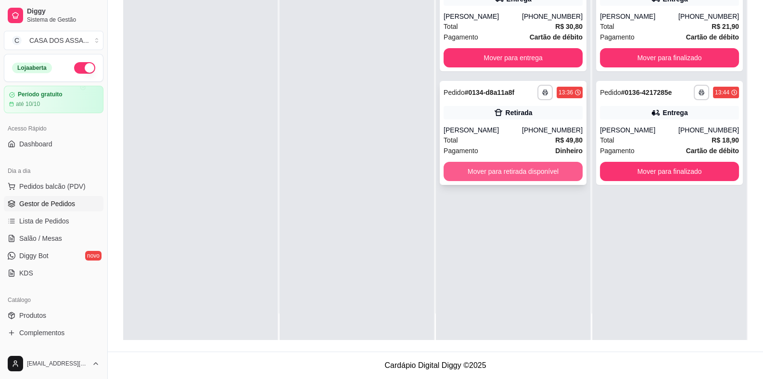
click at [510, 167] on button "Mover para retirada disponível" at bounding box center [513, 171] width 139 height 19
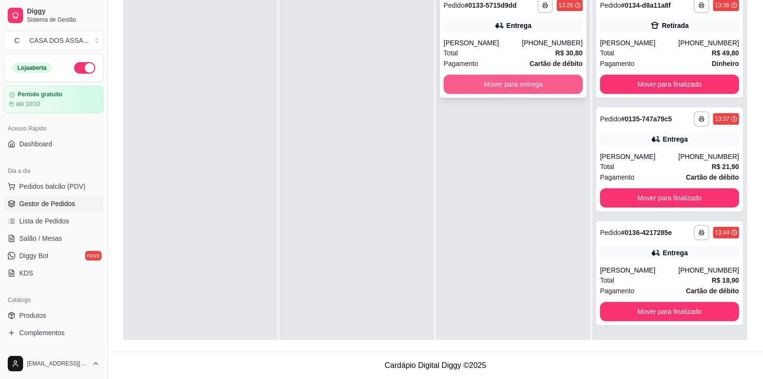
click at [515, 83] on button "Mover para entrega" at bounding box center [513, 84] width 139 height 19
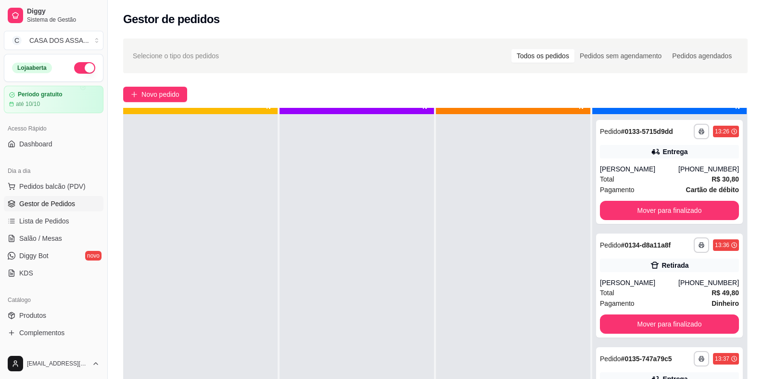
scroll to position [26, 0]
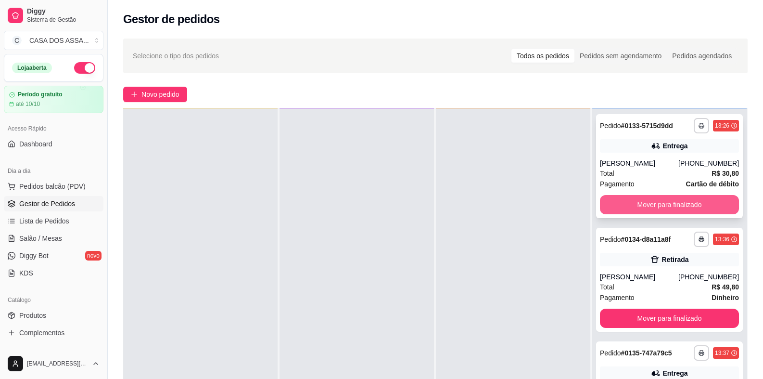
click at [677, 207] on button "Mover para finalizado" at bounding box center [669, 204] width 139 height 19
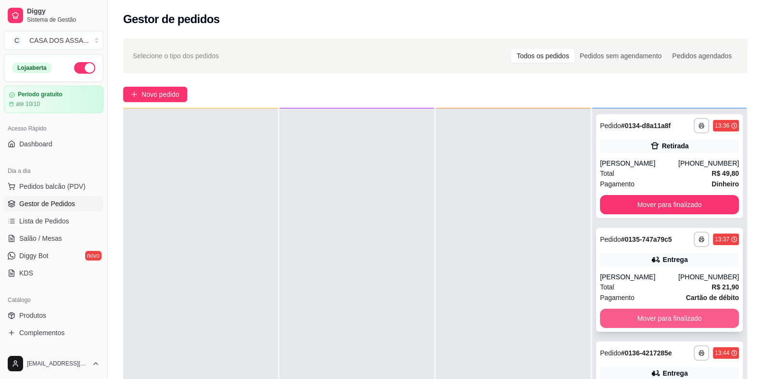
click at [656, 318] on button "Mover para finalizado" at bounding box center [669, 317] width 139 height 19
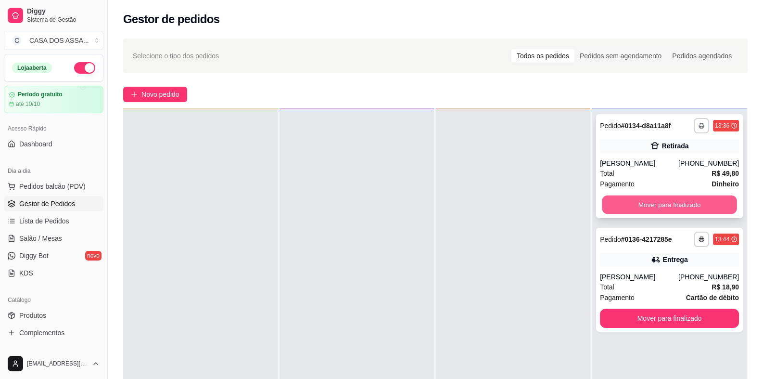
click at [671, 206] on button "Mover para finalizado" at bounding box center [669, 204] width 135 height 19
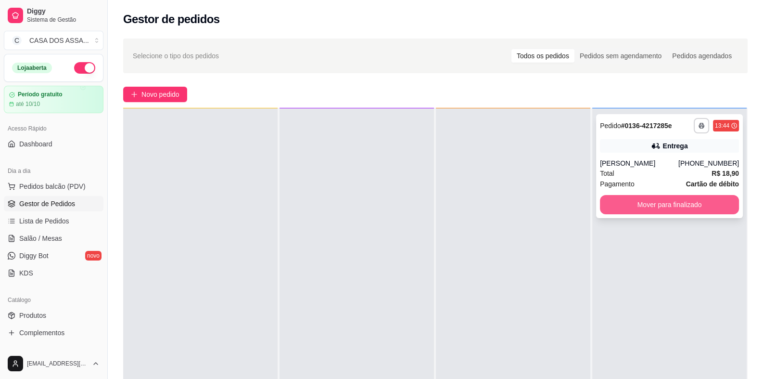
click at [666, 207] on button "Mover para finalizado" at bounding box center [669, 204] width 139 height 19
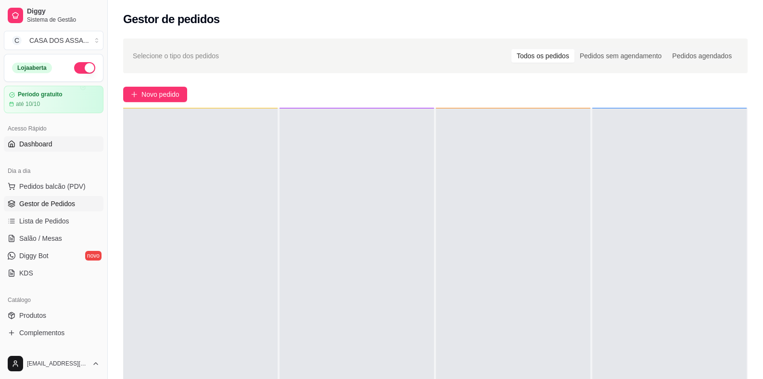
click at [50, 143] on span "Dashboard" at bounding box center [35, 144] width 33 height 10
